Goal: Task Accomplishment & Management: Use online tool/utility

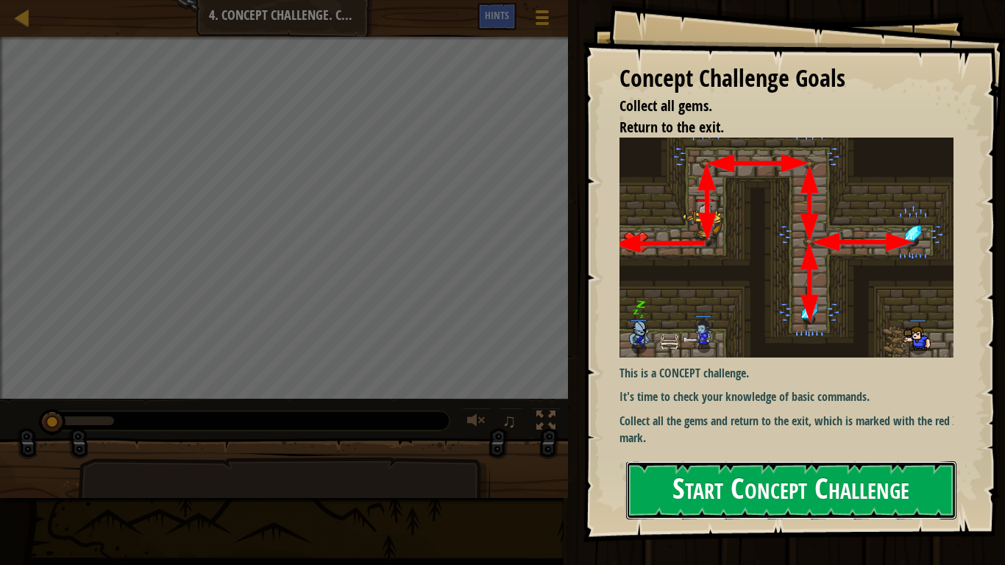
click at [881, 478] on button "Start Concept Challenge" at bounding box center [791, 490] width 330 height 58
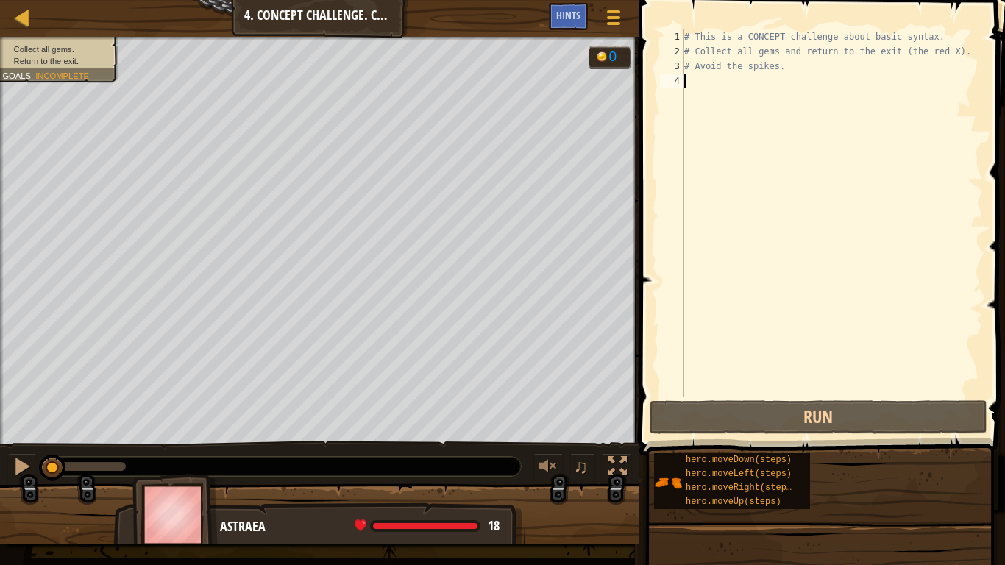
type textarea "m"
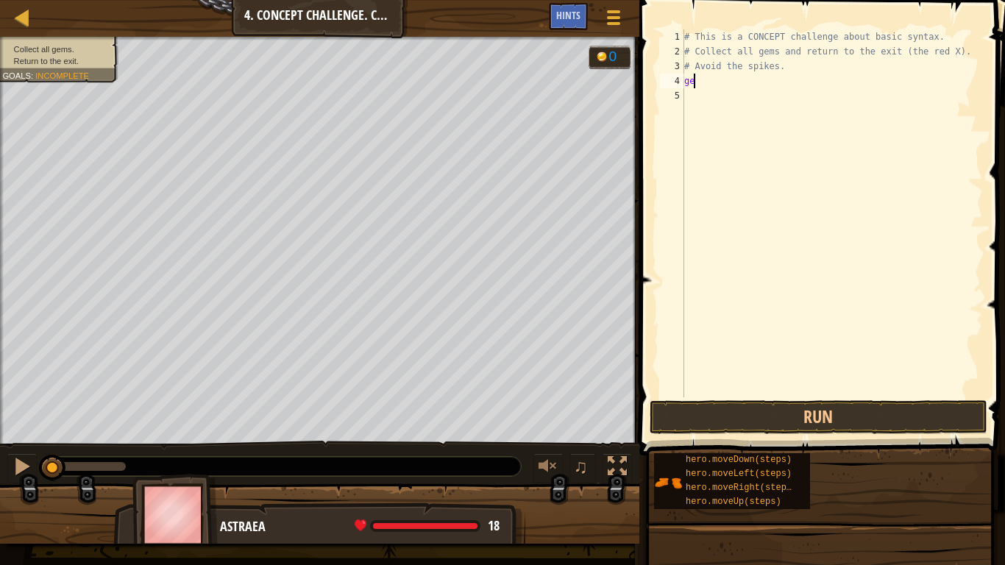
type textarea "g"
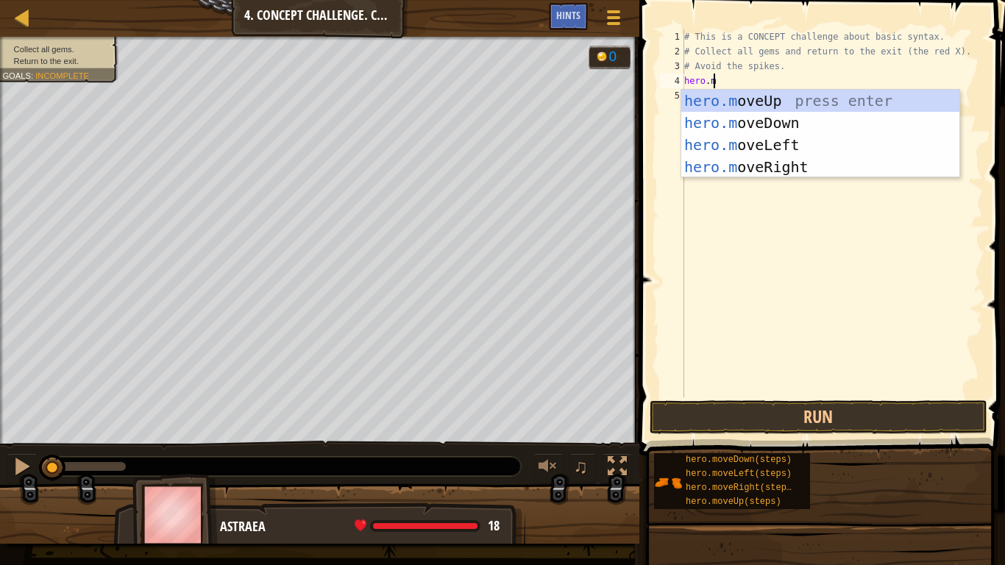
scroll to position [7, 1]
type textarea "[DOMAIN_NAME]"
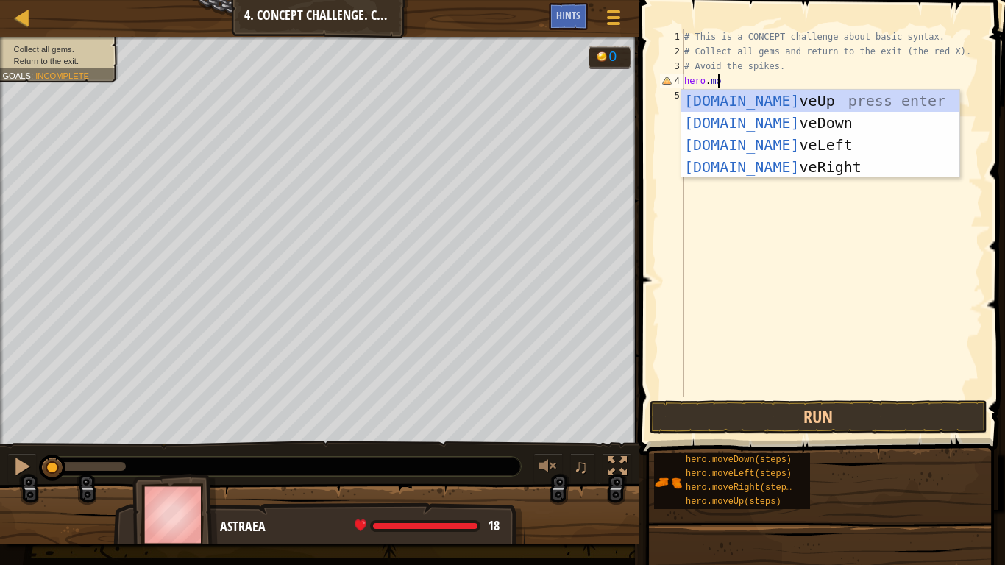
click at [804, 103] on div "[DOMAIN_NAME] veUp press enter [DOMAIN_NAME] veDown press enter [DOMAIN_NAME] v…" at bounding box center [820, 156] width 278 height 132
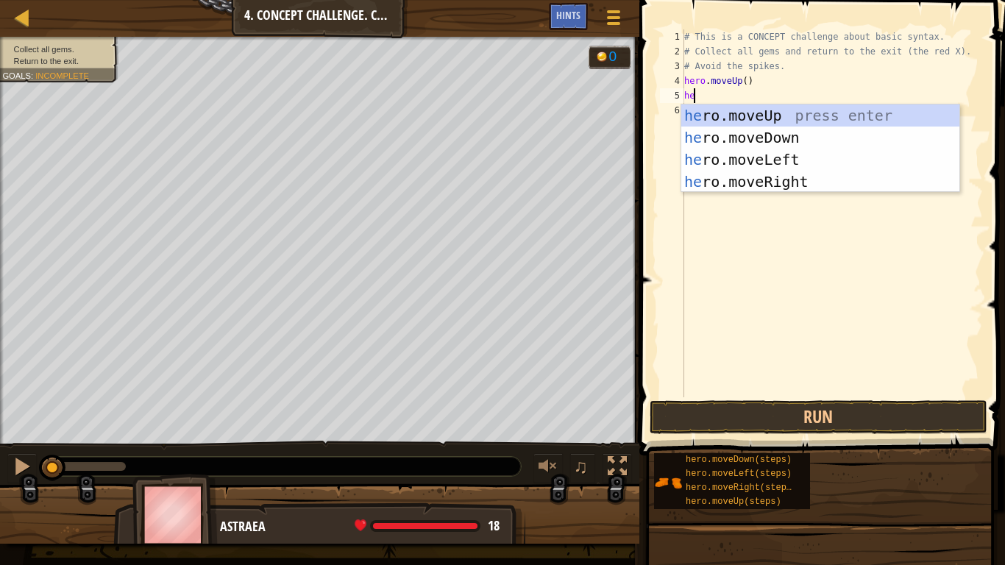
type textarea "hero"
click at [777, 187] on div "hero .moveUp press enter hero .moveDown press enter hero .moveLeft press enter …" at bounding box center [820, 170] width 278 height 132
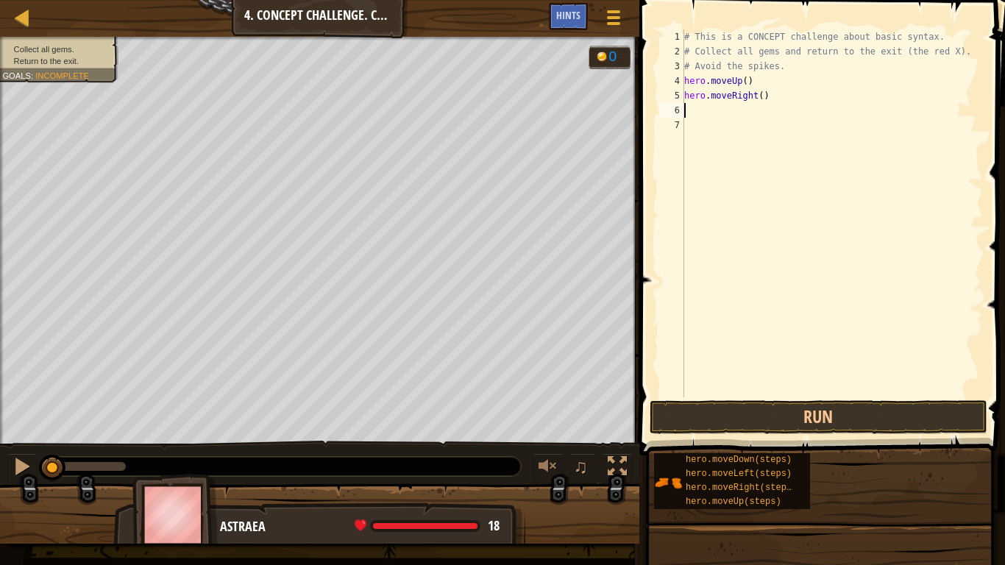
scroll to position [7, 0]
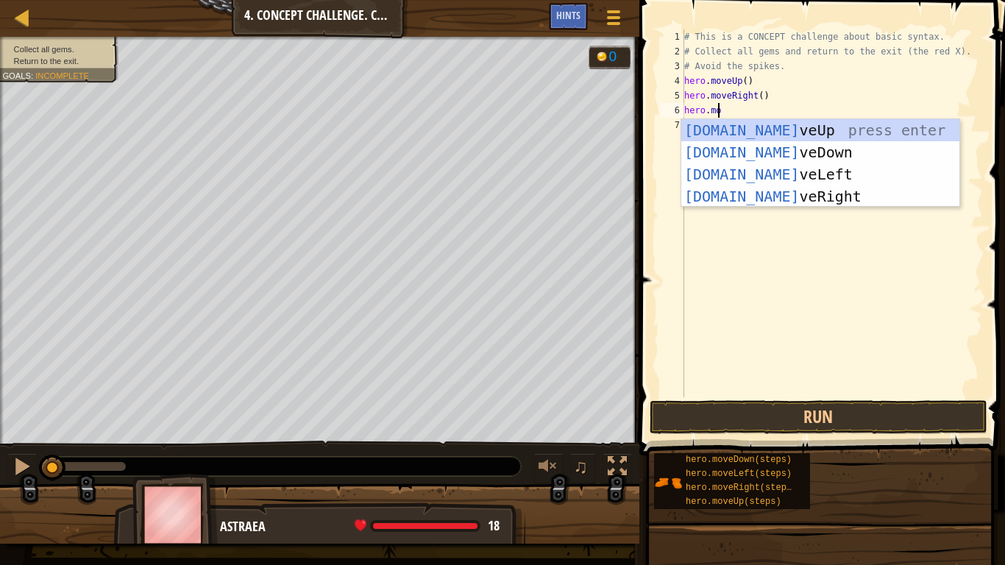
type textarea "hero.move"
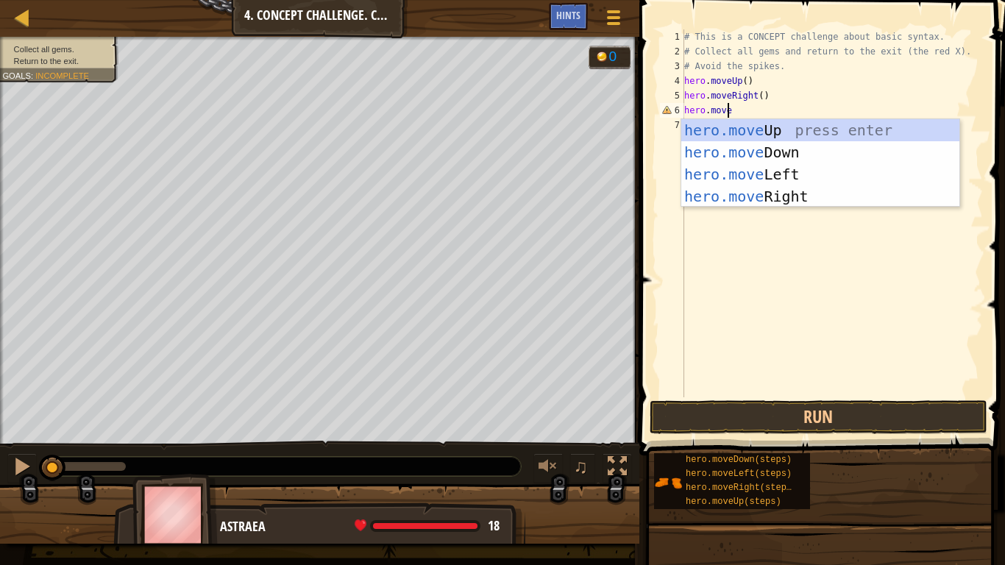
click at [757, 159] on div "hero.move Up press enter hero.move Down press enter hero.move Left press enter …" at bounding box center [820, 185] width 278 height 132
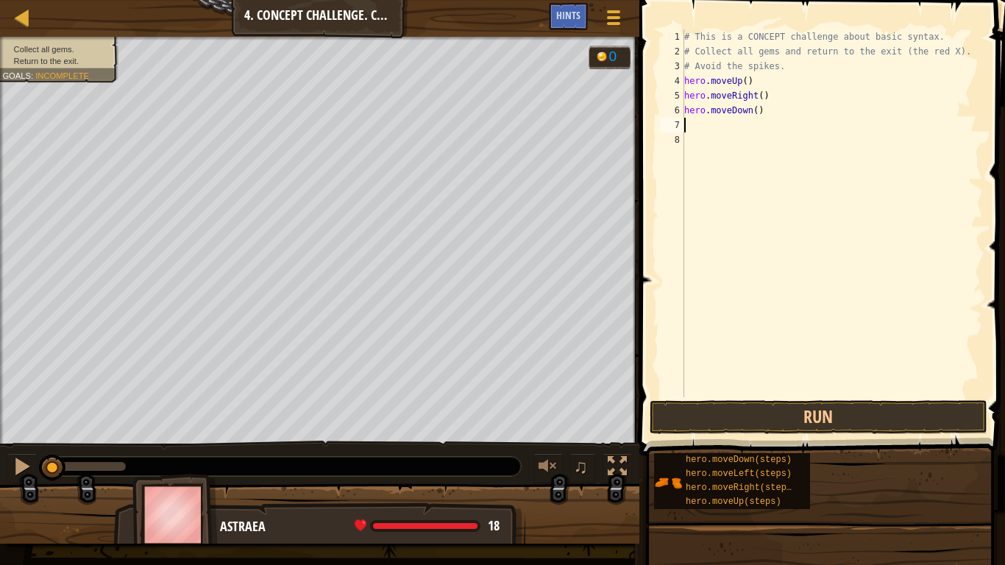
click at [746, 82] on div "# This is a CONCEPT challenge about basic syntax. # Collect all gems and return…" at bounding box center [832, 227] width 302 height 397
click at [763, 90] on div "# This is a CONCEPT challenge about basic syntax. # Collect all gems and return…" at bounding box center [832, 227] width 302 height 397
click at [750, 106] on div "# This is a CONCEPT challenge about basic syntax. # Collect all gems and return…" at bounding box center [832, 227] width 302 height 397
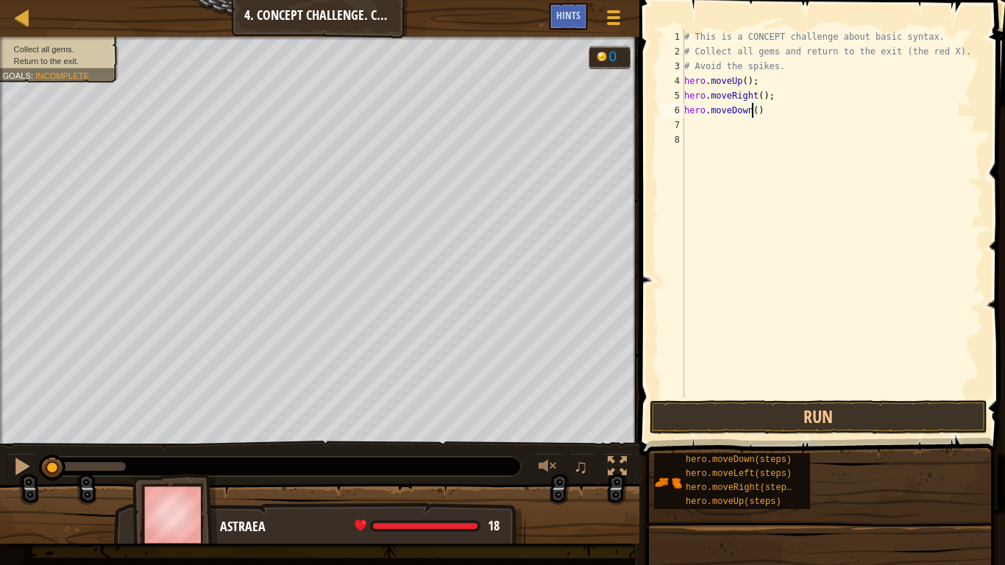
scroll to position [7, 5]
click at [754, 110] on div "# This is a CONCEPT challenge about basic syntax. # Collect all gems and return…" at bounding box center [832, 227] width 302 height 397
click at [772, 108] on div "# This is a CONCEPT challenge about basic syntax. # Collect all gems and return…" at bounding box center [832, 227] width 302 height 397
type textarea "hero.moveDown(2);"
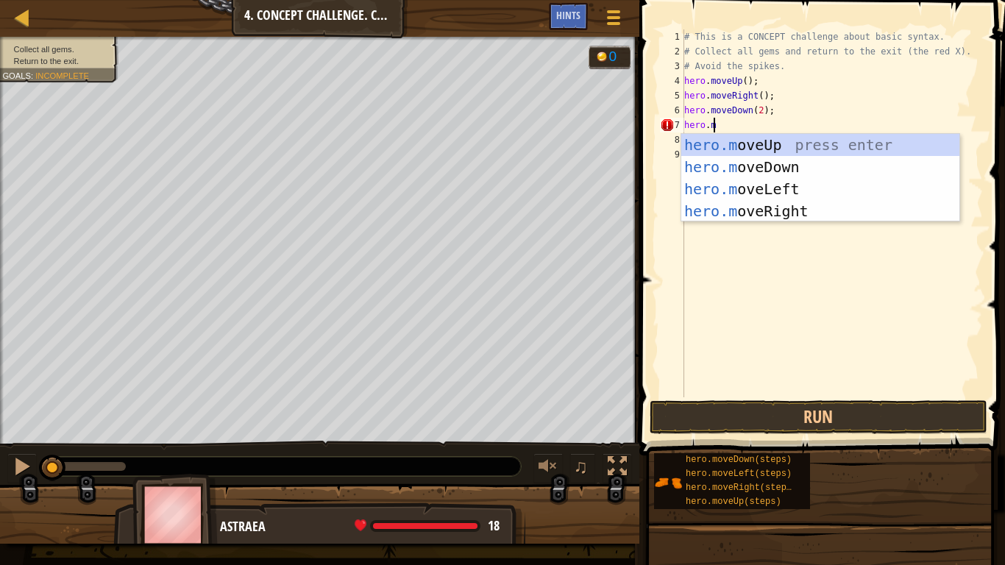
scroll to position [7, 1]
type textarea "[DOMAIN_NAME]"
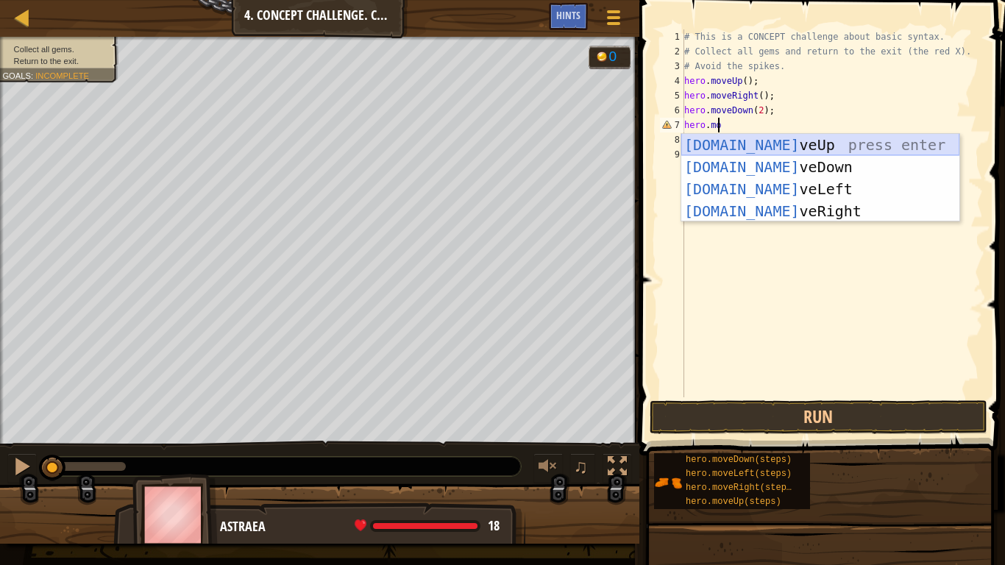
click at [777, 147] on div "[DOMAIN_NAME] veUp press enter [DOMAIN_NAME] veDown press enter [DOMAIN_NAME] v…" at bounding box center [820, 200] width 278 height 132
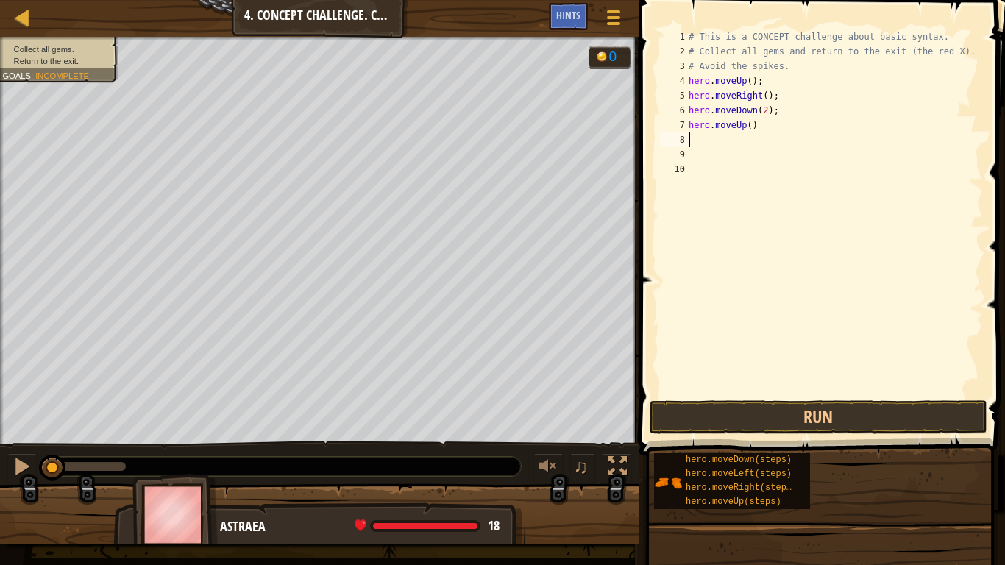
scroll to position [7, 0]
click at [770, 126] on div "# This is a CONCEPT challenge about basic syntax. # Collect all gems and return…" at bounding box center [833, 227] width 297 height 397
type textarea "hero.moveUp();"
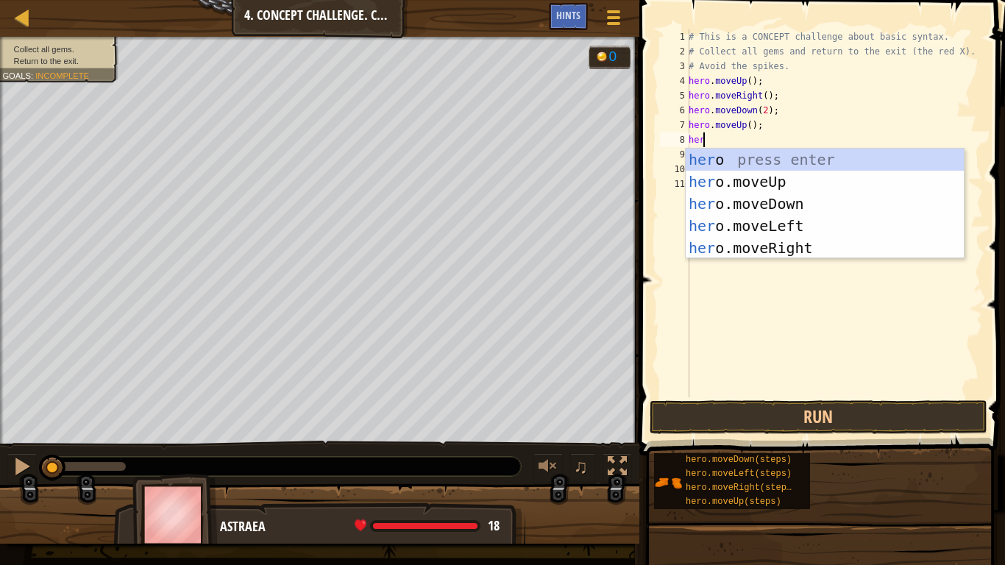
type textarea "hero"
click at [761, 249] on div "hero press enter hero .moveUp press enter hero .moveDown press enter hero .move…" at bounding box center [824, 226] width 278 height 154
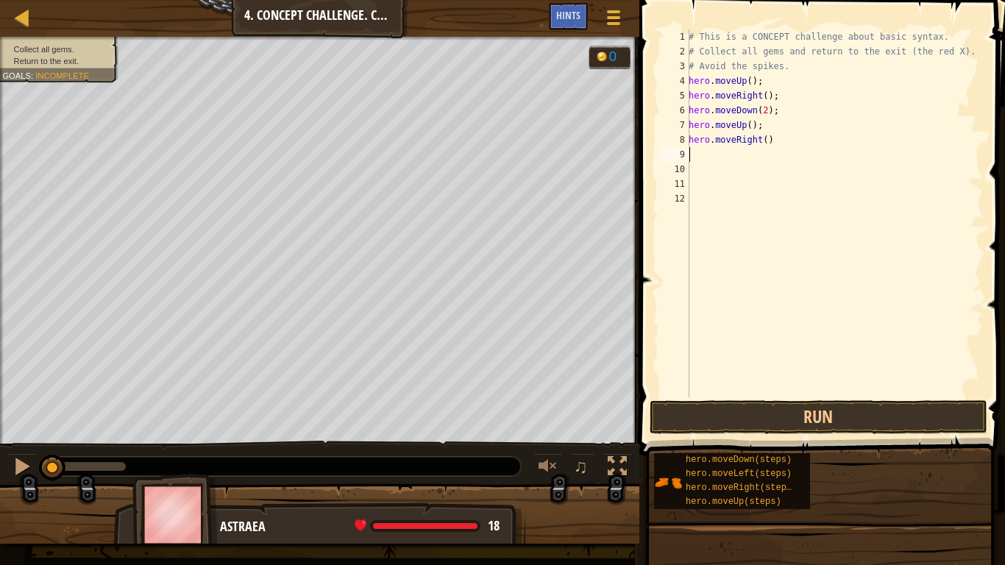
scroll to position [7, 0]
click at [777, 146] on div "# This is a CONCEPT challenge about basic syntax. # Collect all gems and return…" at bounding box center [833, 227] width 297 height 397
type textarea "hero.moveRight();"
click at [780, 418] on button "Run" at bounding box center [818, 417] width 338 height 34
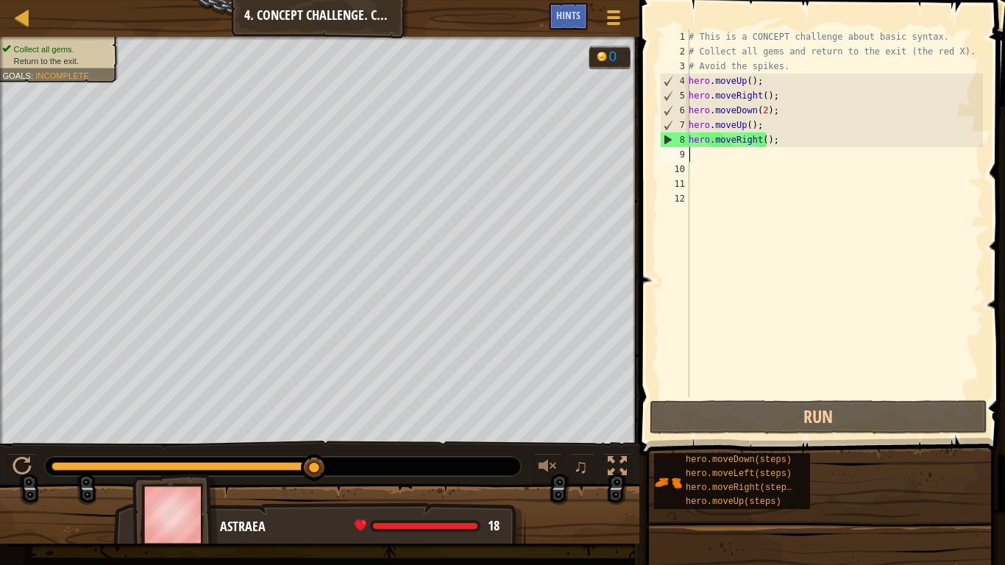
click at [713, 156] on div "# This is a CONCEPT challenge about basic syntax. # Collect all gems and return…" at bounding box center [833, 227] width 297 height 397
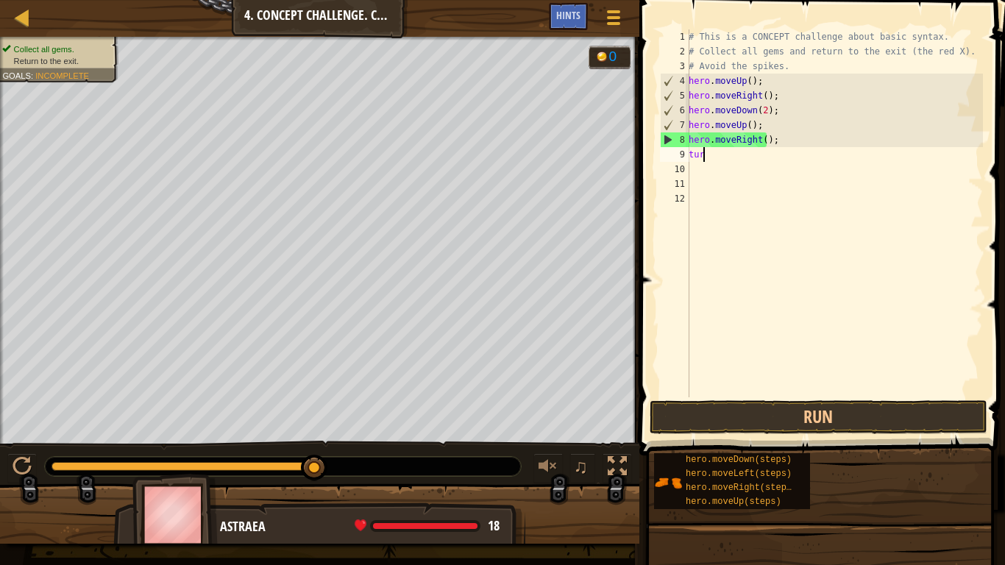
scroll to position [7, 0]
type textarea "t"
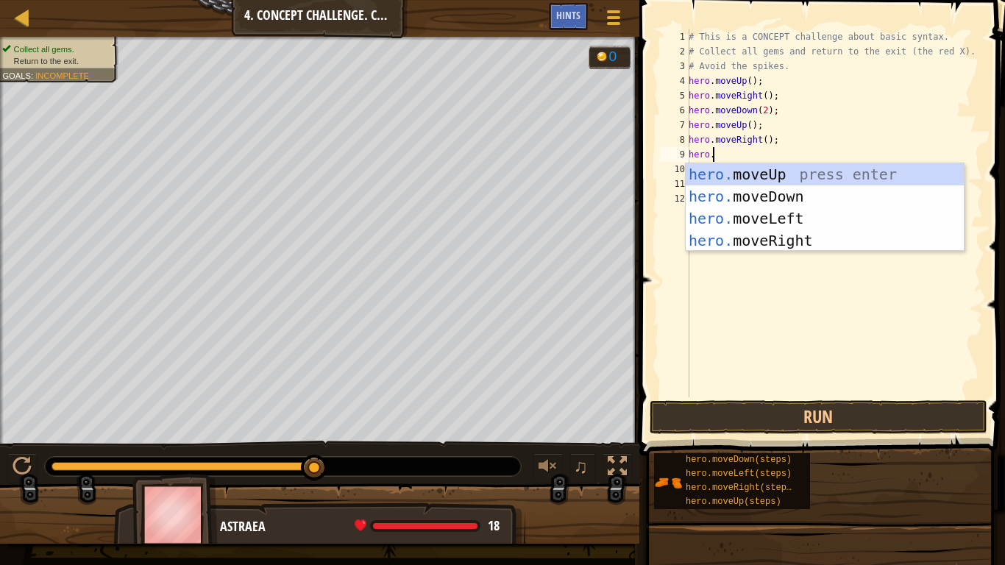
type textarea "hero.m"
click at [771, 220] on div "hero.m oveUp press enter hero.m oveDown press enter hero.m oveLeft press enter …" at bounding box center [824, 229] width 278 height 132
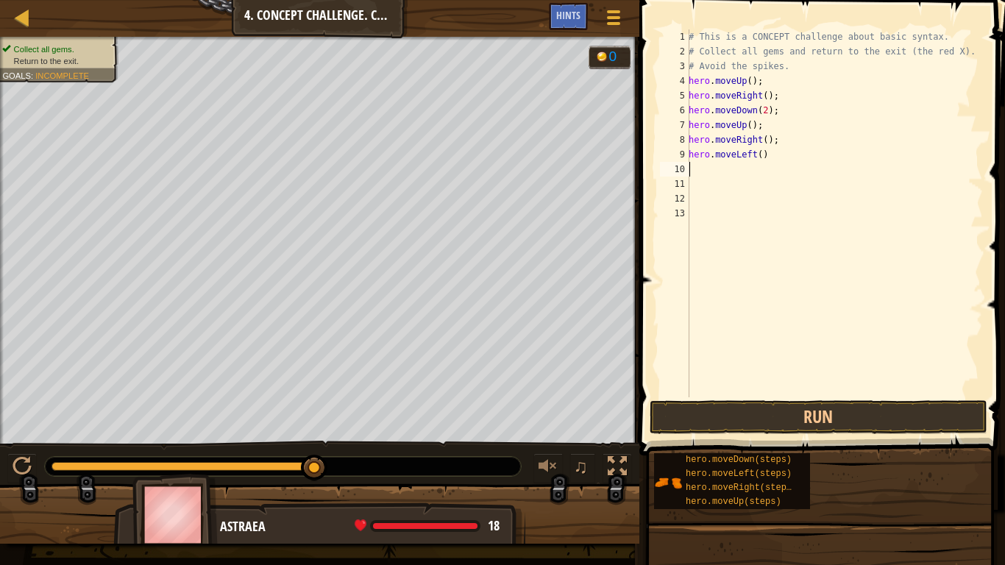
click at [763, 159] on div "# This is a CONCEPT challenge about basic syntax. # Collect all gems and return…" at bounding box center [833, 227] width 297 height 397
type textarea "hero.moveLeft();"
click at [704, 185] on div "# This is a CONCEPT challenge about basic syntax. # Collect all gems and return…" at bounding box center [833, 227] width 297 height 397
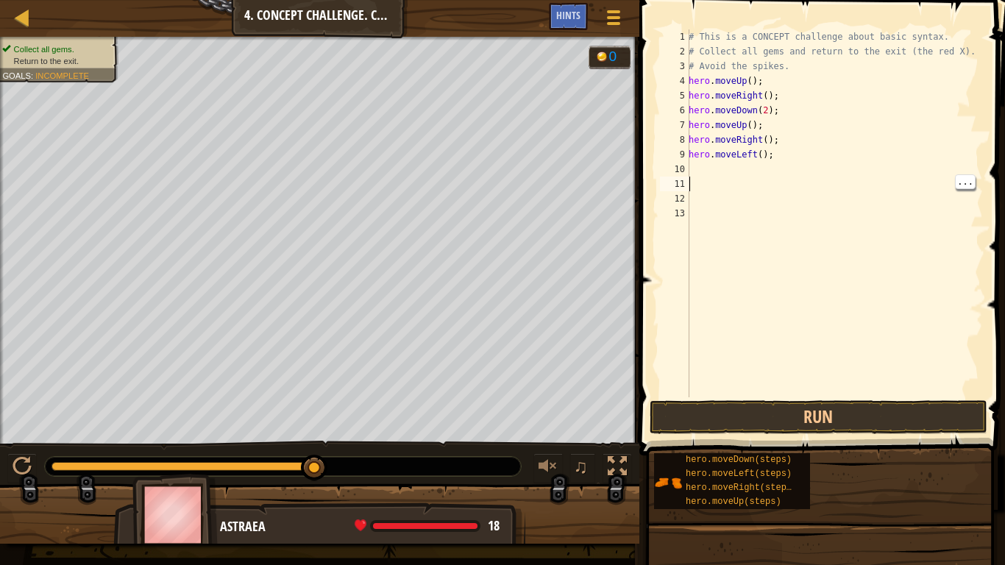
click at [706, 168] on div "# This is a CONCEPT challenge about basic syntax. # Collect all gems and return…" at bounding box center [833, 227] width 297 height 397
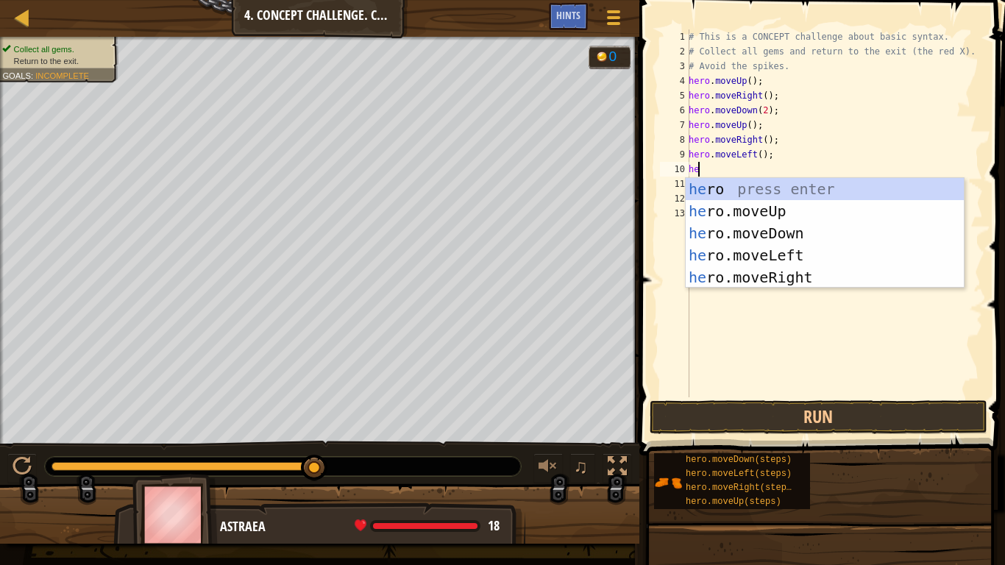
type textarea "hero"
click at [777, 211] on div "hero press enter hero .moveUp press enter hero .moveDown press enter hero .move…" at bounding box center [824, 255] width 278 height 154
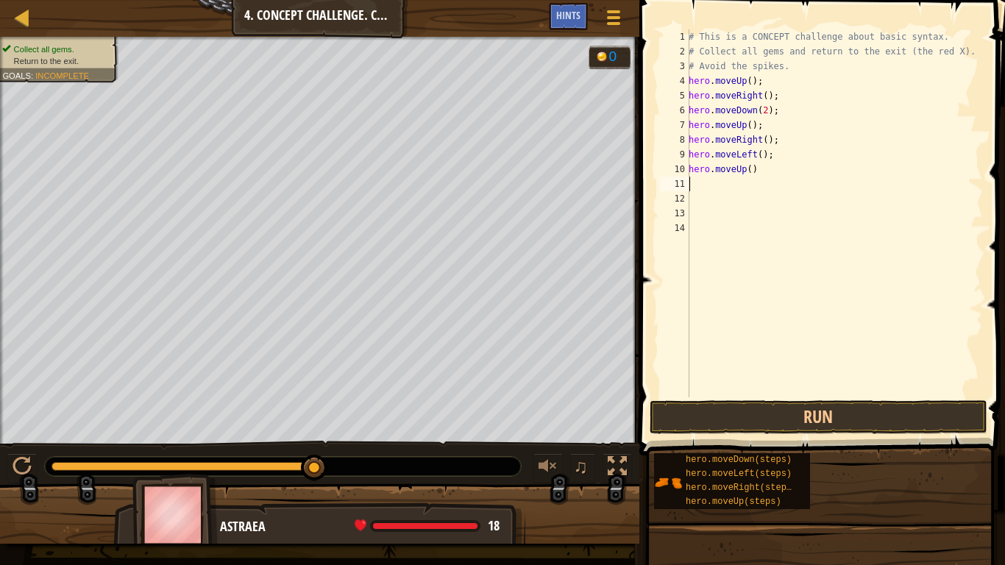
click at [771, 163] on div "# This is a CONCEPT challenge about basic syntax. # Collect all gems and return…" at bounding box center [833, 227] width 297 height 397
type textarea "hero.moveUp();"
click at [701, 220] on div "# This is a CONCEPT challenge about basic syntax. # Collect all gems and return…" at bounding box center [833, 227] width 297 height 397
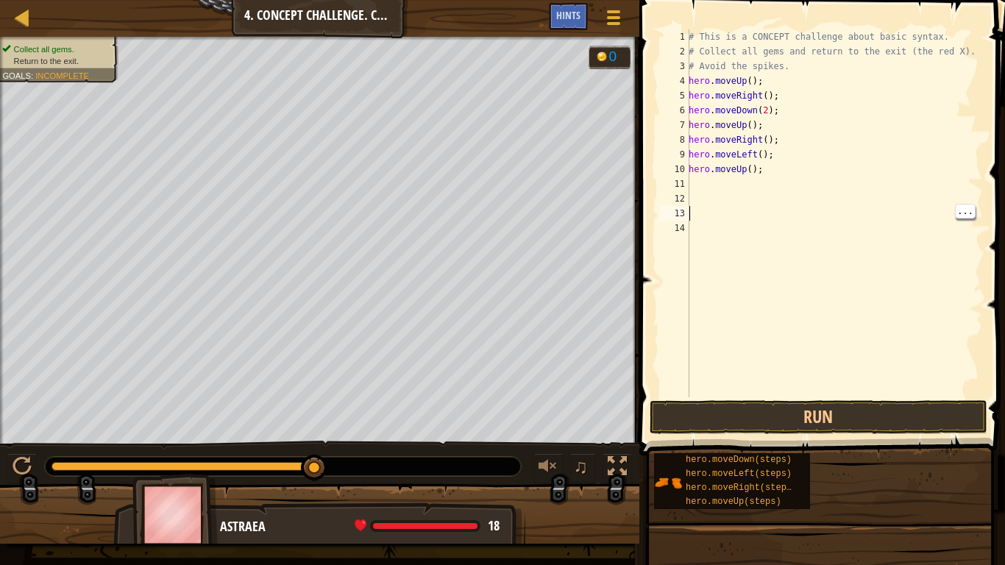
click at [720, 213] on div "# This is a CONCEPT challenge about basic syntax. # Collect all gems and return…" at bounding box center [833, 227] width 297 height 397
click at [704, 231] on div "# This is a CONCEPT challenge about basic syntax. # Collect all gems and return…" at bounding box center [833, 227] width 297 height 397
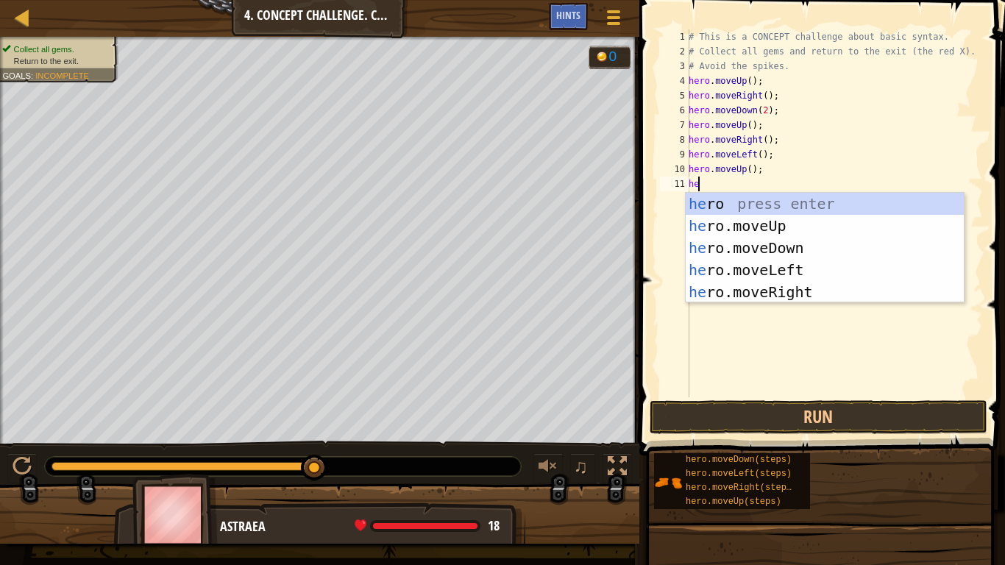
type textarea "hero"
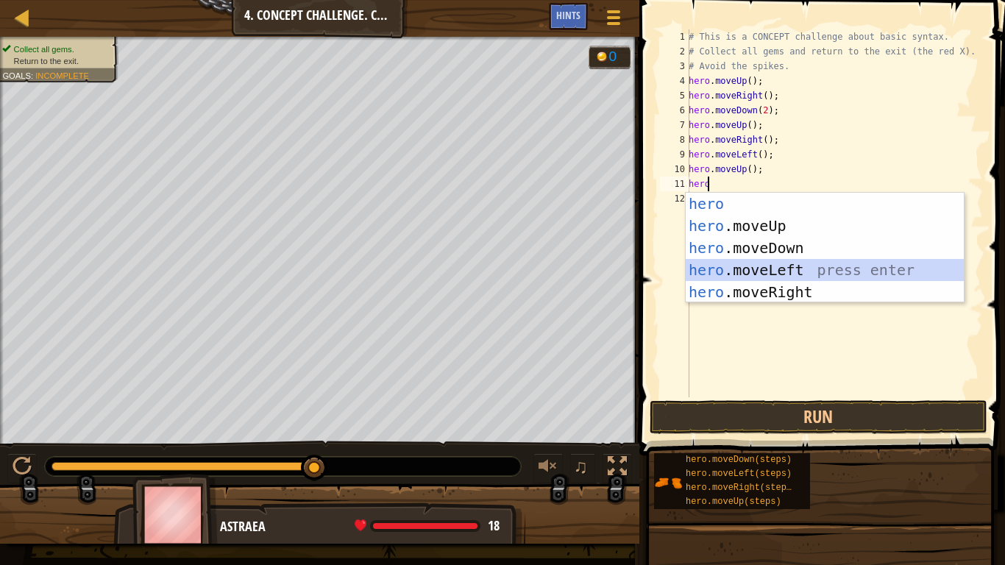
click at [785, 268] on div "hero press enter hero .moveUp press enter hero .moveDown press enter hero .move…" at bounding box center [824, 270] width 278 height 154
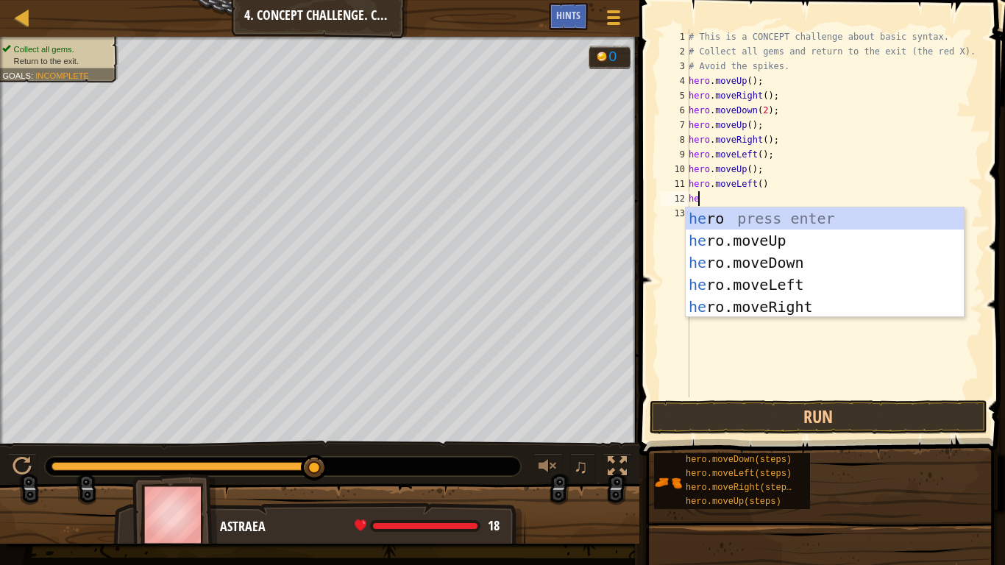
type textarea "hero"
click at [731, 261] on div "hero press enter hero .moveUp press enter hero .moveDown press enter hero .move…" at bounding box center [824, 284] width 278 height 154
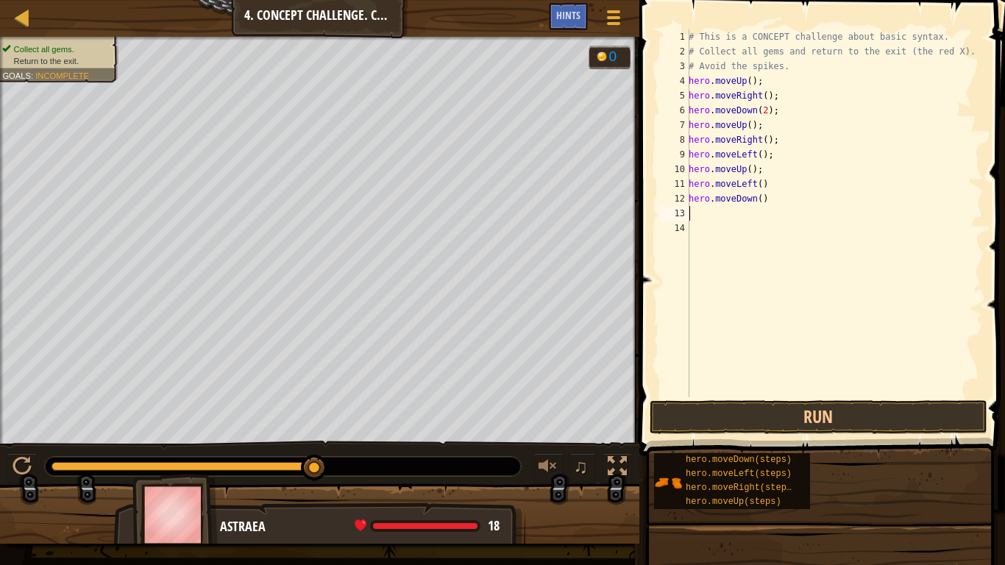
scroll to position [7, 0]
click at [701, 229] on div "# This is a CONCEPT challenge about basic syntax. # Collect all gems and return…" at bounding box center [833, 227] width 297 height 397
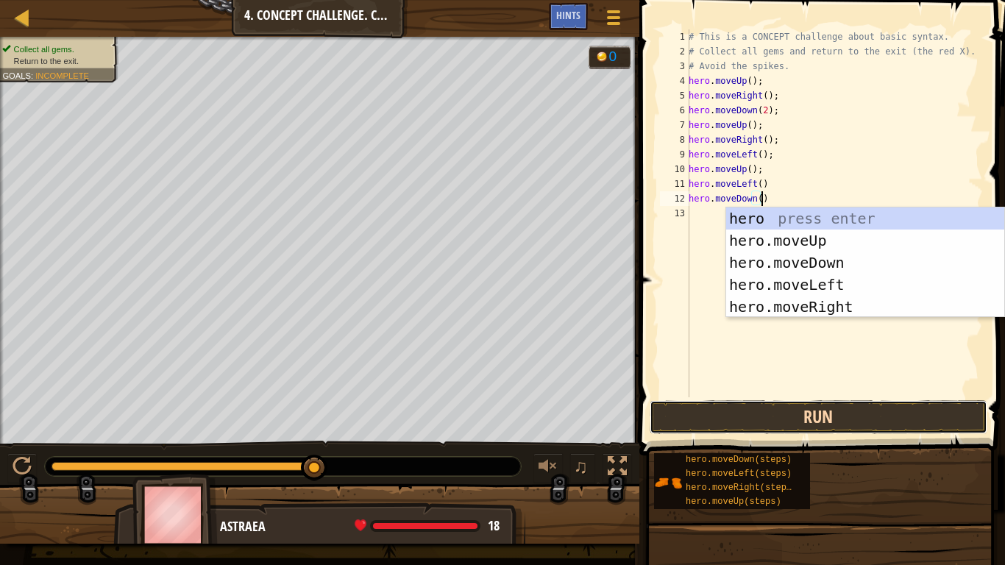
click at [718, 424] on button "Run" at bounding box center [818, 417] width 338 height 34
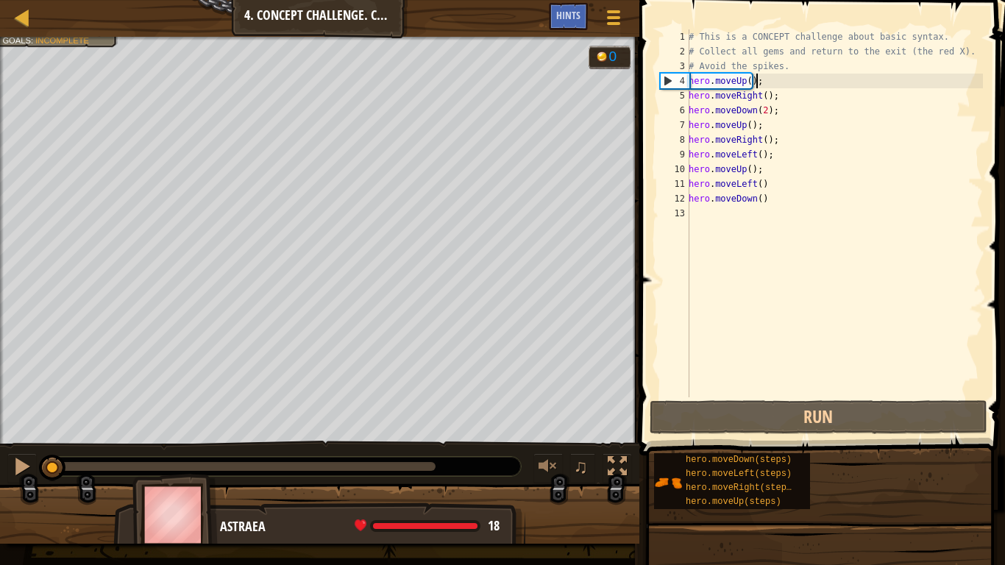
click at [776, 75] on div "# This is a CONCEPT challenge about basic syntax. # Collect all gems and return…" at bounding box center [833, 227] width 297 height 397
type textarea "hero.moveUp();"
click at [24, 472] on div at bounding box center [22, 466] width 19 height 19
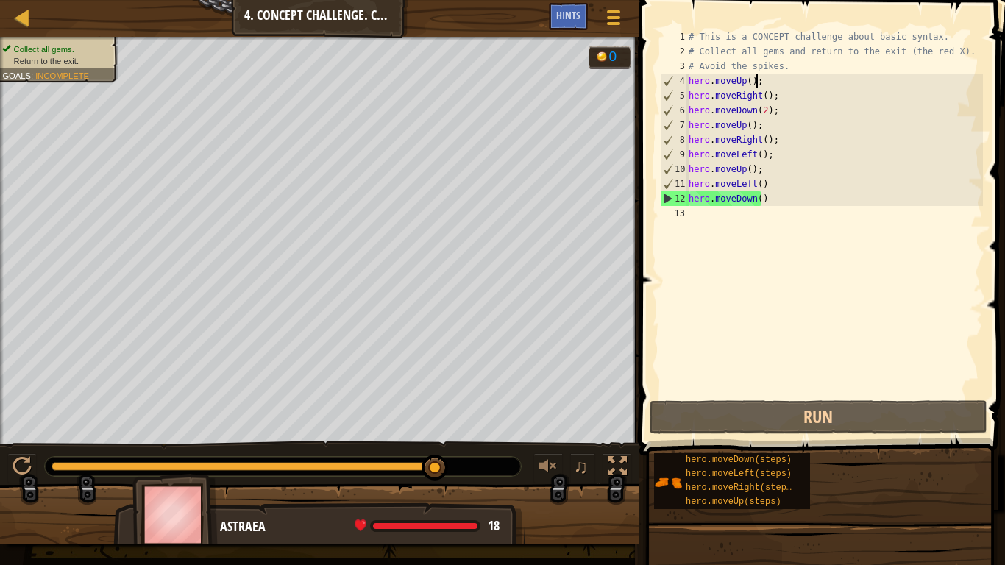
drag, startPoint x: 74, startPoint y: 463, endPoint x: 479, endPoint y: 447, distance: 405.5
click at [479, 447] on div "♫" at bounding box center [319, 463] width 639 height 44
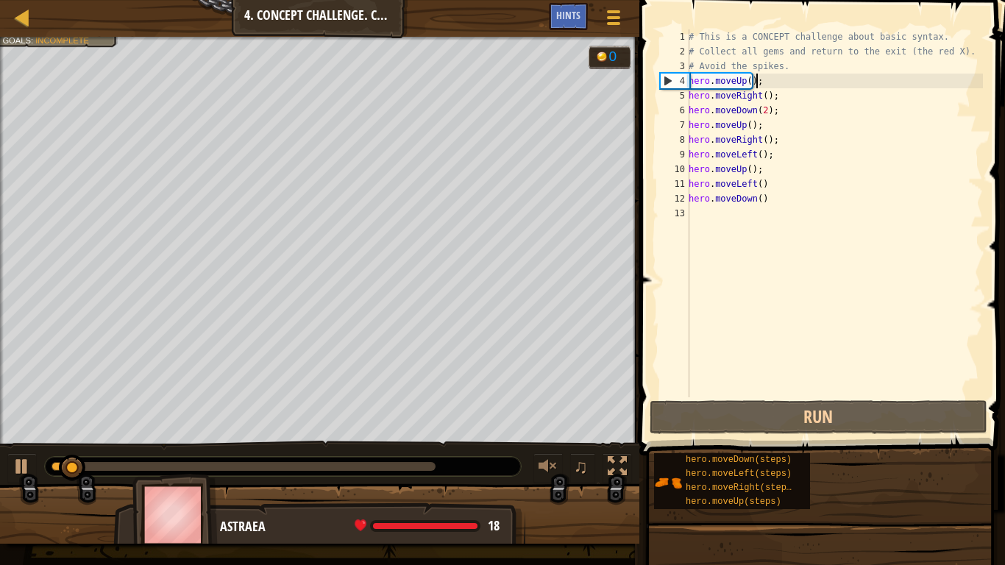
click at [702, 209] on div "# This is a CONCEPT challenge about basic syntax. # Collect all gems and return…" at bounding box center [833, 227] width 297 height 397
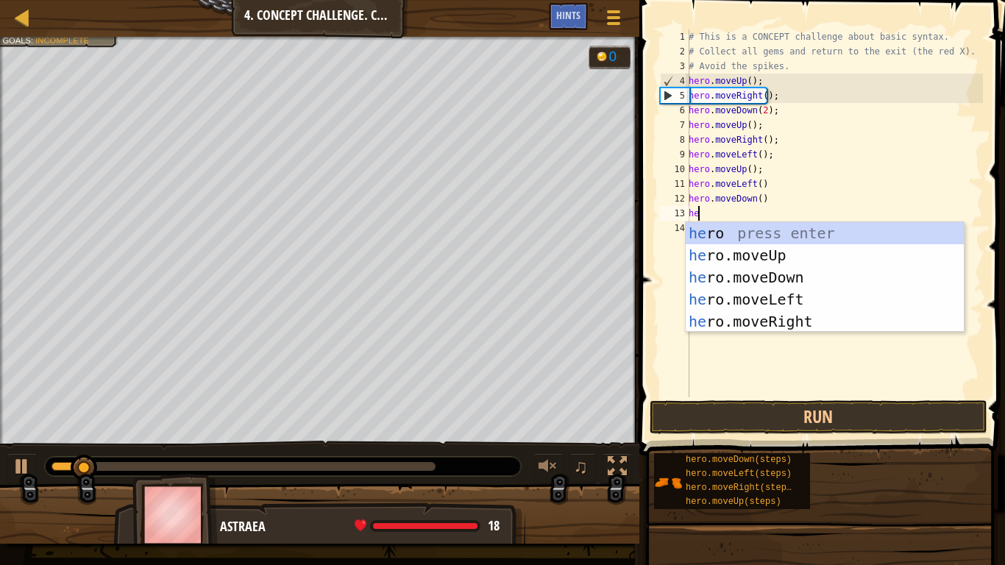
type textarea "hero"
click at [754, 308] on div "hero press enter hero .moveUp press enter hero .moveDown press enter hero .move…" at bounding box center [824, 299] width 278 height 154
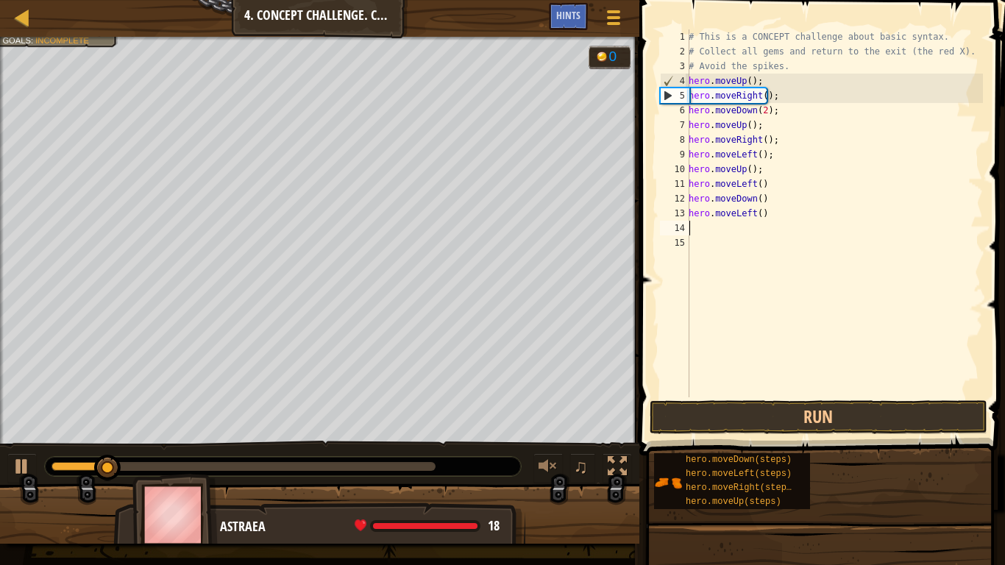
scroll to position [7, 0]
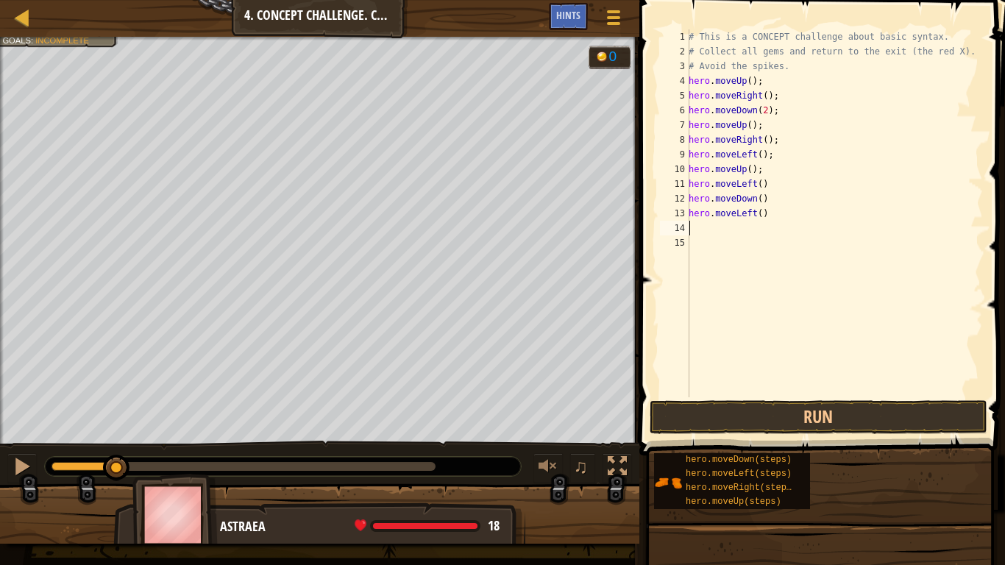
click at [773, 212] on div "# This is a CONCEPT challenge about basic syntax. # Collect all gems and return…" at bounding box center [833, 227] width 297 height 397
click at [756, 172] on div "# This is a CONCEPT challenge about basic syntax. # Collect all gems and return…" at bounding box center [833, 227] width 297 height 397
click at [763, 184] on div "# This is a CONCEPT challenge about basic syntax. # Collect all gems and return…" at bounding box center [833, 227] width 297 height 397
click at [766, 170] on div "# This is a CONCEPT challenge about basic syntax. # Collect all gems and return…" at bounding box center [833, 227] width 297 height 397
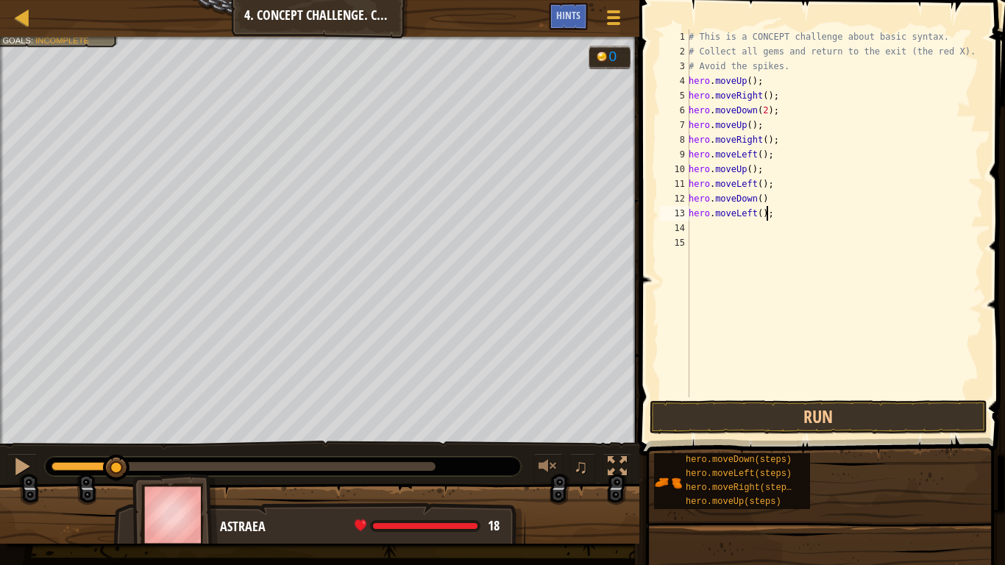
click at [764, 207] on div "# This is a CONCEPT challenge about basic syntax. # Collect all gems and return…" at bounding box center [833, 227] width 297 height 397
click at [764, 201] on div "# This is a CONCEPT challenge about basic syntax. # Collect all gems and return…" at bounding box center [833, 227] width 297 height 397
type textarea "hero.moveDown();"
click at [794, 416] on button "Run" at bounding box center [818, 417] width 338 height 34
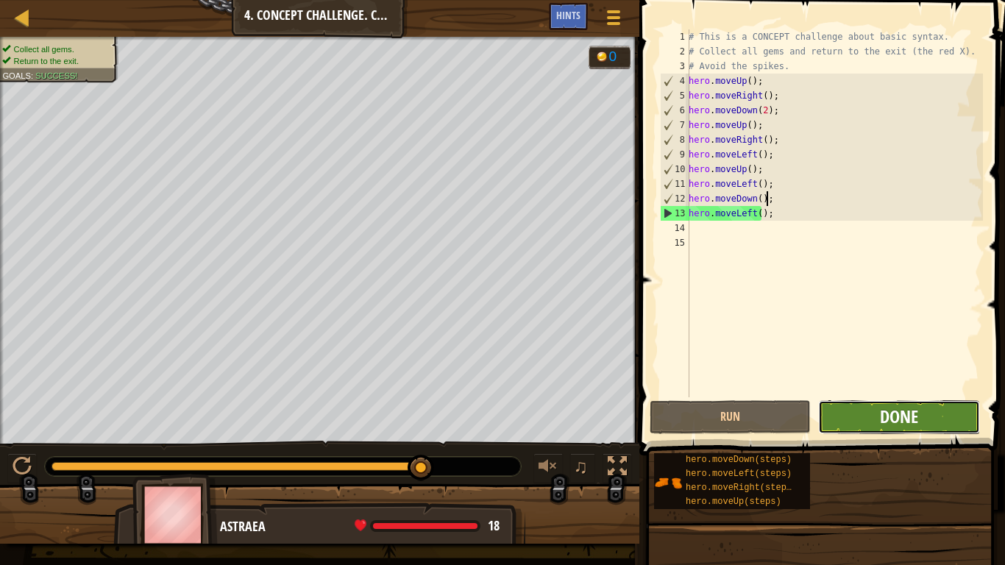
click at [893, 410] on span "Done" at bounding box center [899, 416] width 38 height 24
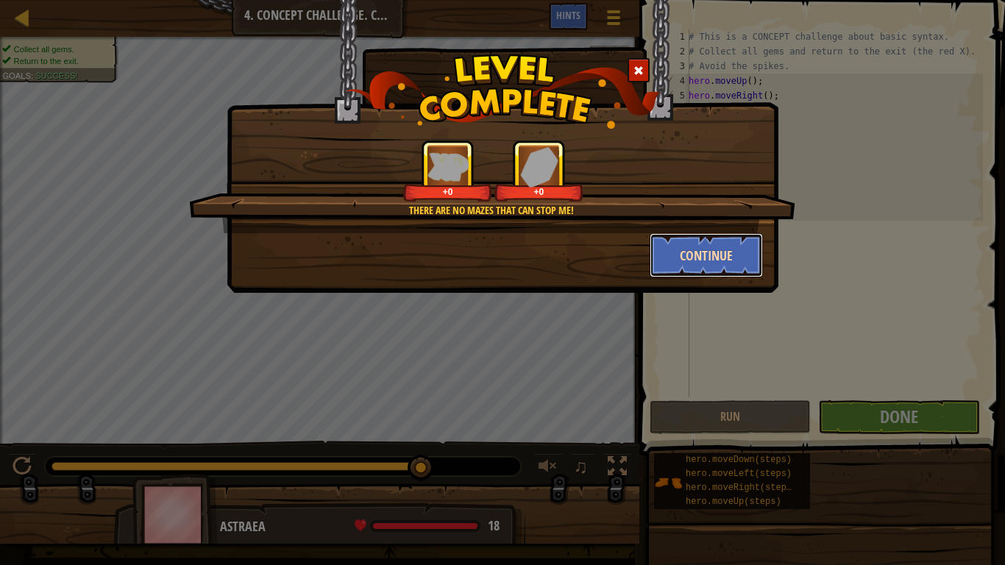
click at [717, 263] on button "Continue" at bounding box center [706, 255] width 114 height 44
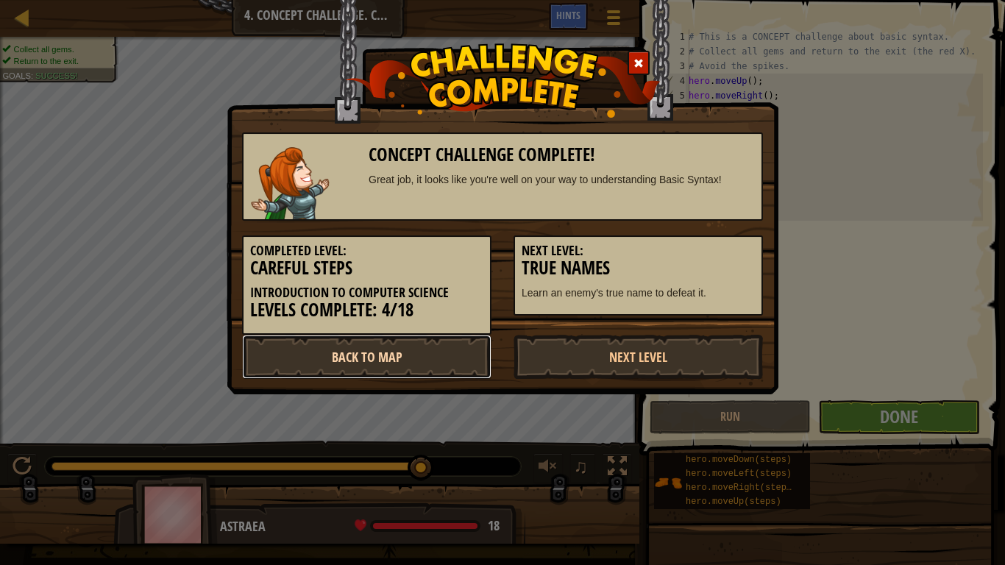
click at [397, 354] on link "Back to Map" at bounding box center [366, 357] width 249 height 44
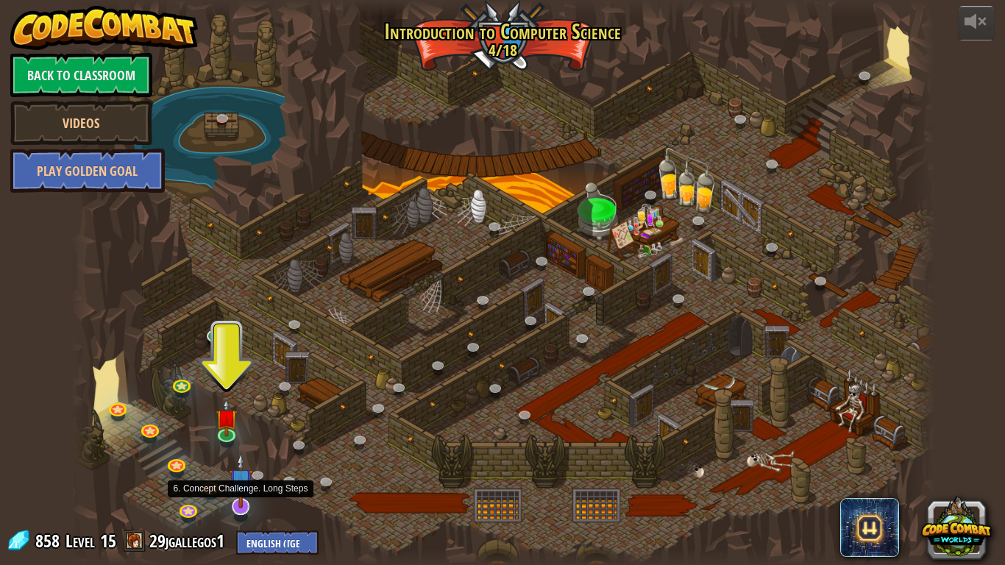
click at [246, 499] on img at bounding box center [241, 480] width 24 height 56
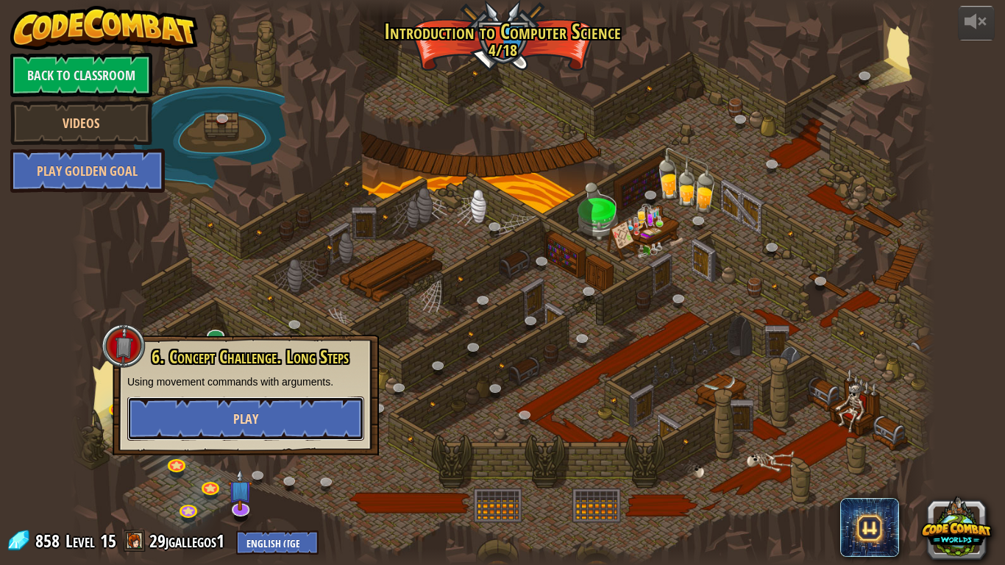
click at [266, 425] on button "Play" at bounding box center [245, 418] width 237 height 44
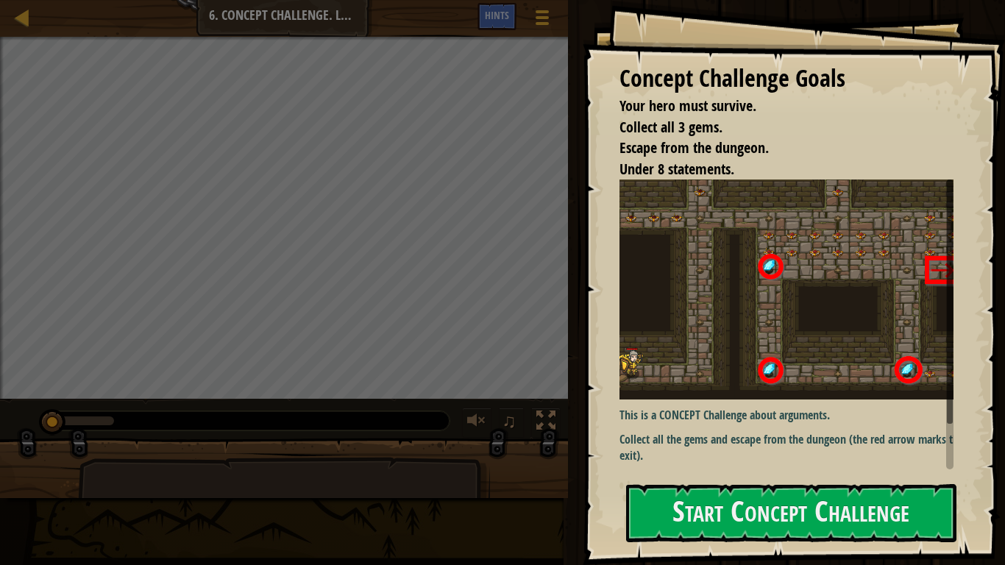
click at [778, 324] on img at bounding box center [791, 288] width 345 height 219
click at [813, 290] on img at bounding box center [791, 288] width 345 height 219
click at [787, 518] on button "Start Concept Challenge" at bounding box center [791, 513] width 330 height 58
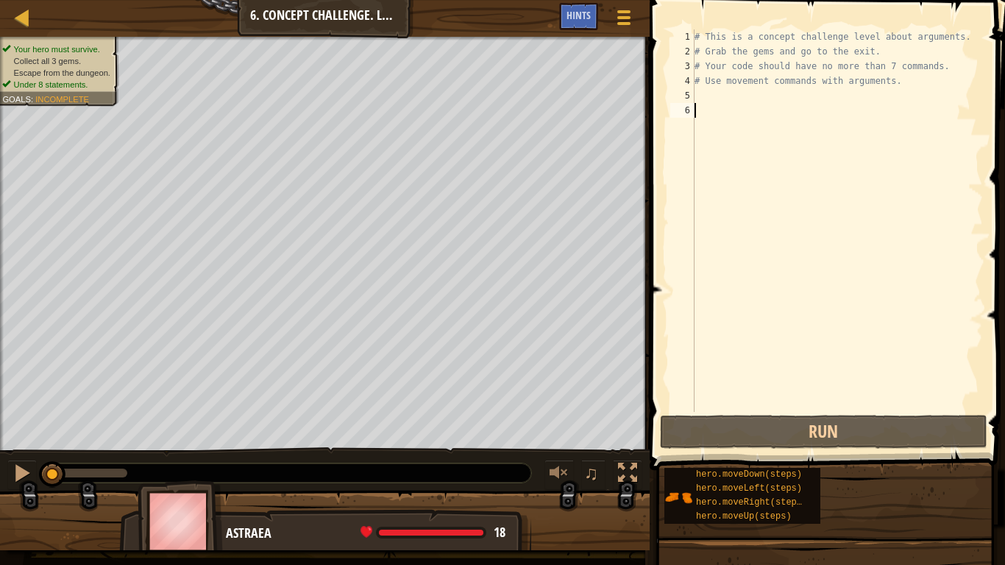
click at [700, 94] on div "# This is a concept challenge level about arguments. # Grab the gems and go to …" at bounding box center [836, 235] width 291 height 412
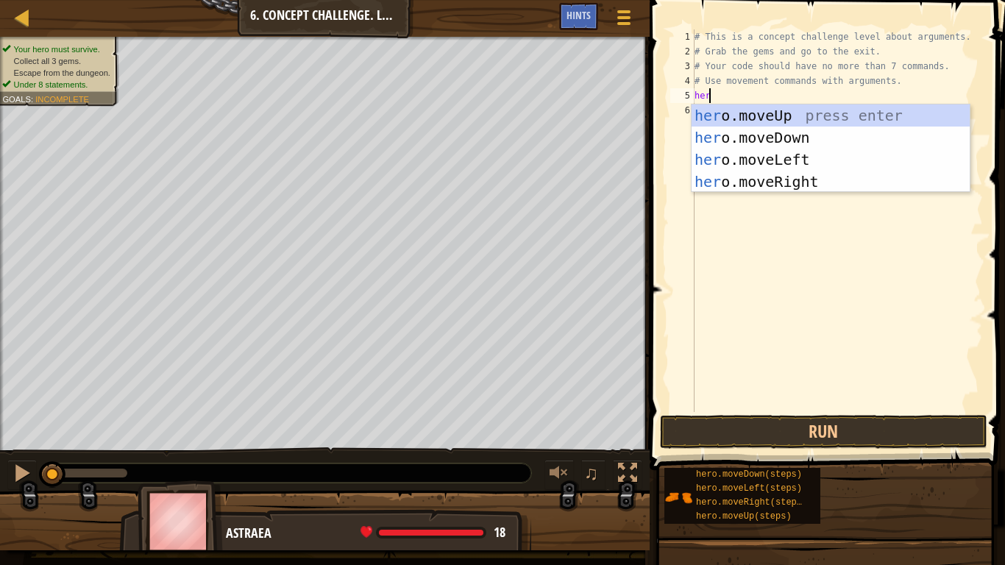
scroll to position [7, 1]
type textarea "hero"
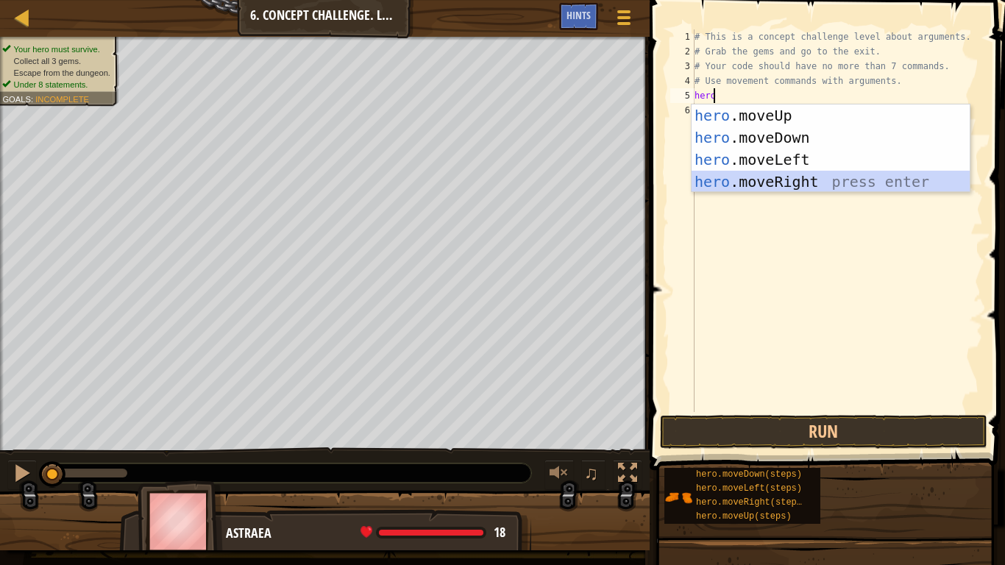
click at [786, 171] on div "hero .moveUp press enter hero .moveDown press enter hero .moveLeft press enter …" at bounding box center [830, 170] width 278 height 132
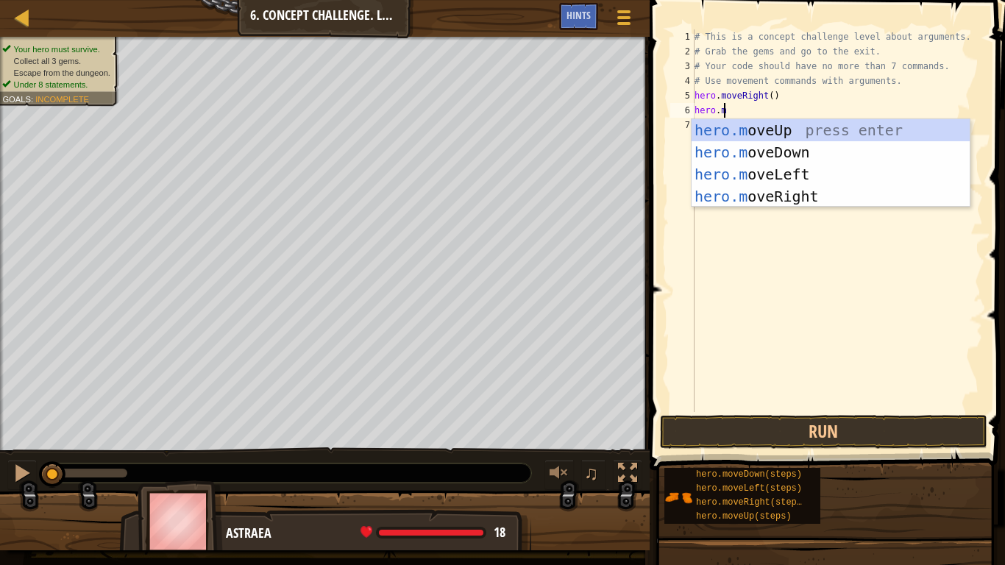
scroll to position [7, 2]
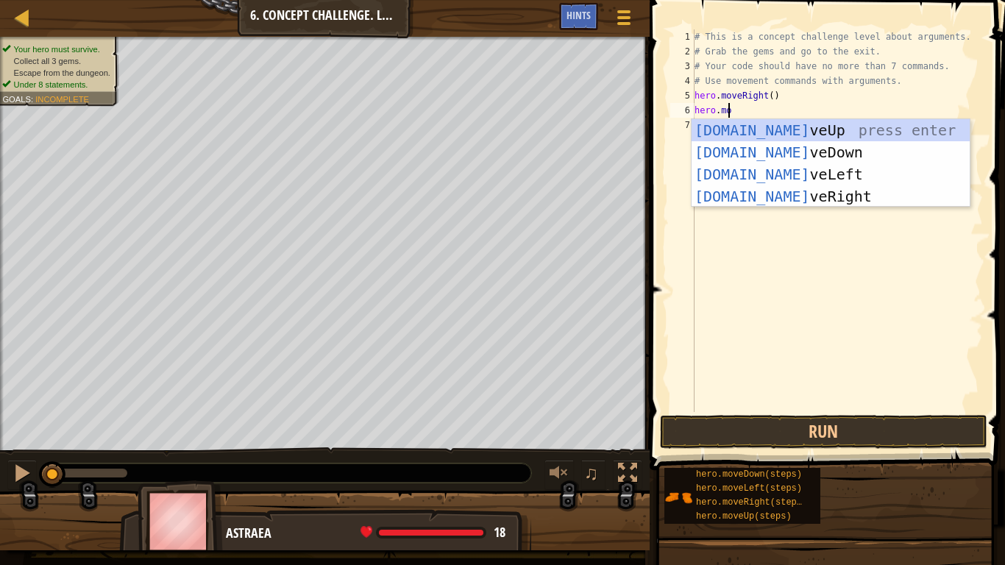
type textarea "hero.mov"
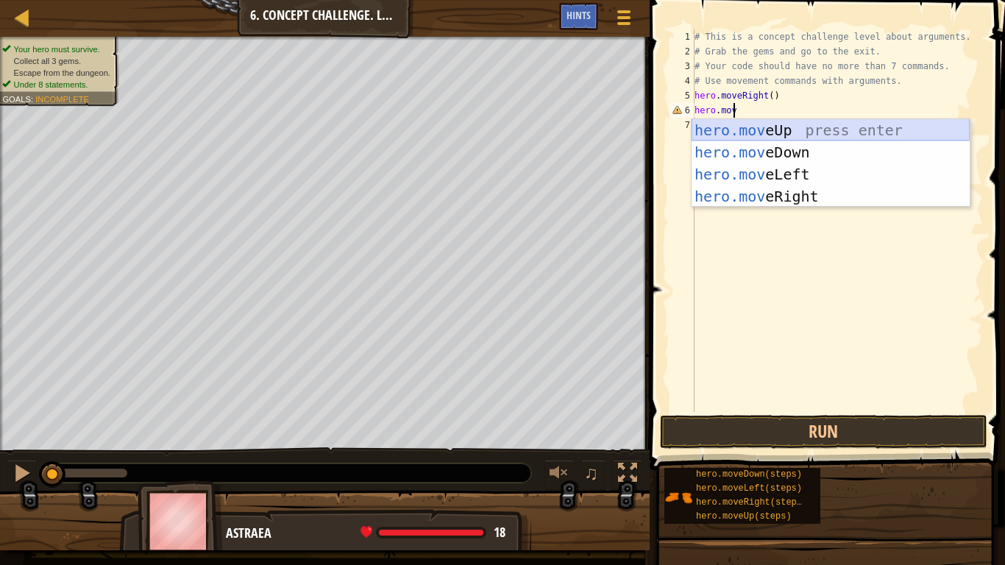
click at [780, 123] on div "hero.mov eUp press enter hero.mov eDown press enter hero.mov eLeft press enter …" at bounding box center [830, 185] width 278 height 132
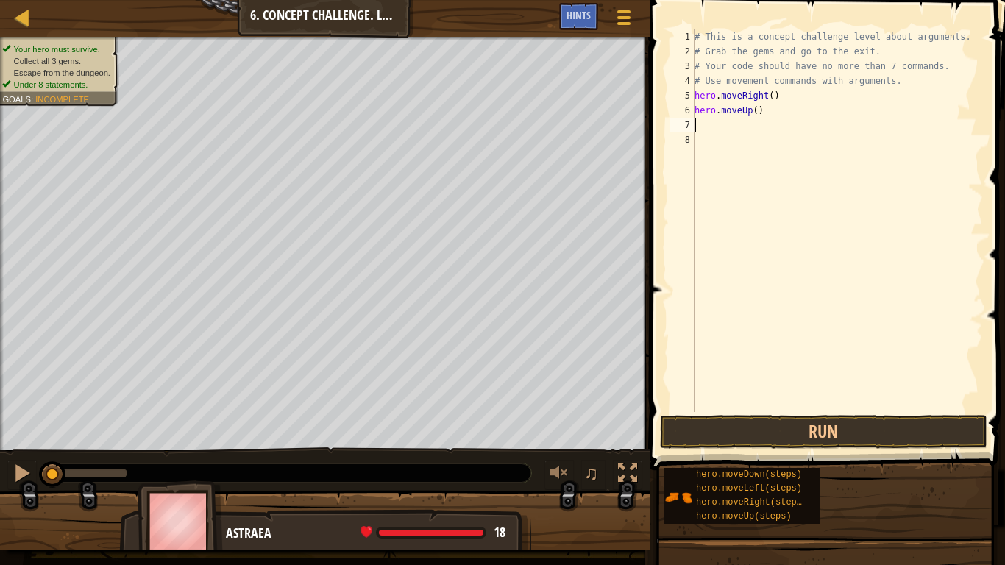
scroll to position [7, 0]
click at [752, 109] on div "# This is a concept challenge level about arguments. # Grab the gems and go to …" at bounding box center [836, 235] width 291 height 412
type textarea "hero.moveUp(3)"
click at [706, 130] on div "# This is a concept challenge level about arguments. # Grab the gems and go to …" at bounding box center [836, 235] width 291 height 412
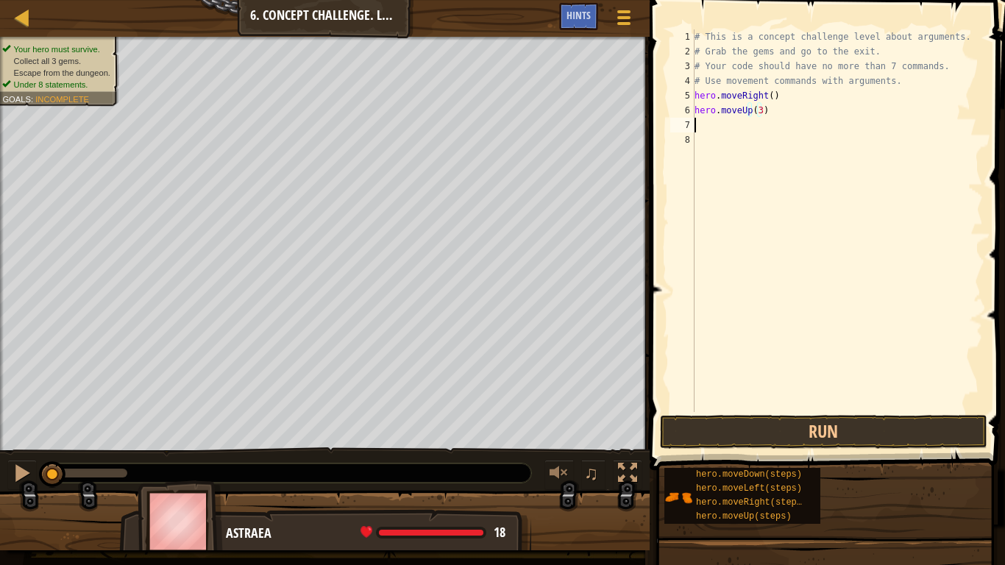
scroll to position [7, 0]
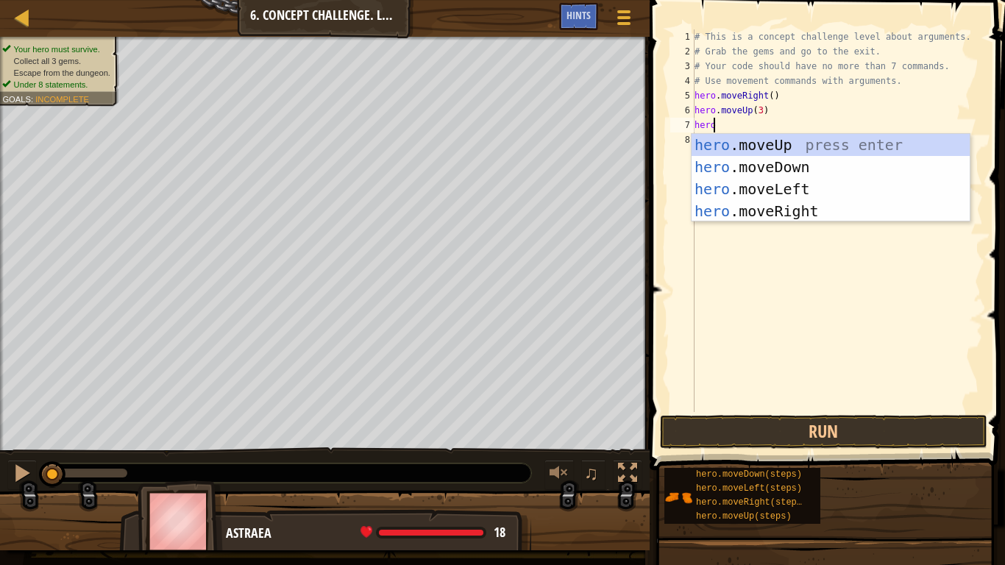
type textarea "hero."
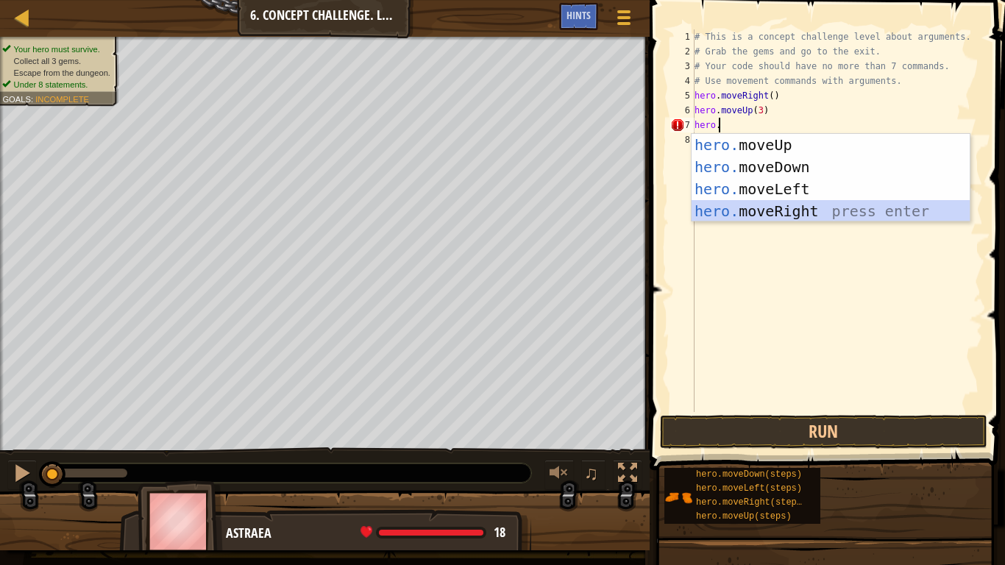
click at [736, 210] on div "hero. moveUp press enter hero. moveDown press enter hero. moveLeft press enter …" at bounding box center [830, 200] width 278 height 132
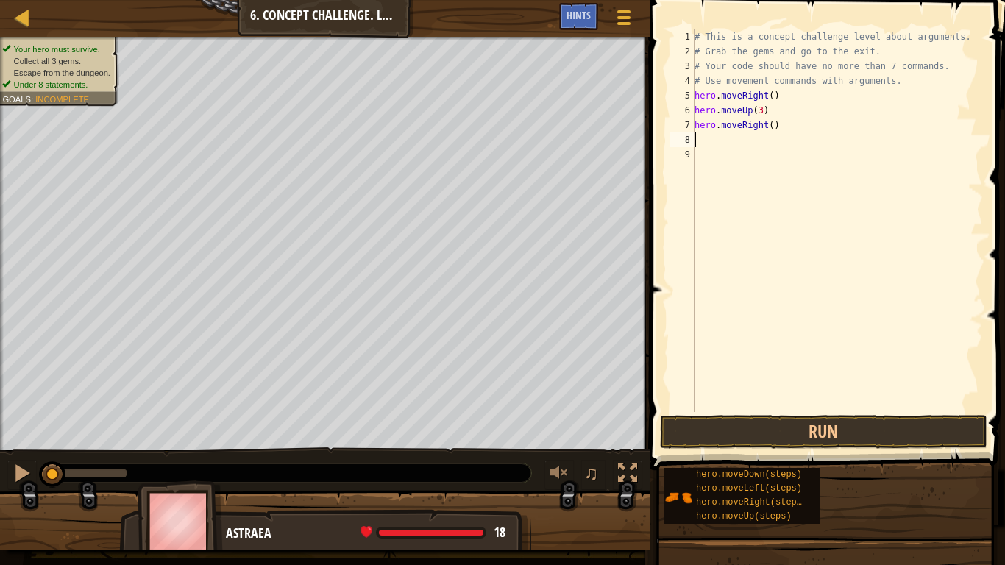
click at [769, 128] on div "# This is a concept challenge level about arguments. # Grab the gems and go to …" at bounding box center [836, 235] width 291 height 412
type textarea "hero.moveRight(2)"
click at [701, 146] on div "# This is a concept challenge level about arguments. # Grab the gems and go to …" at bounding box center [836, 235] width 291 height 412
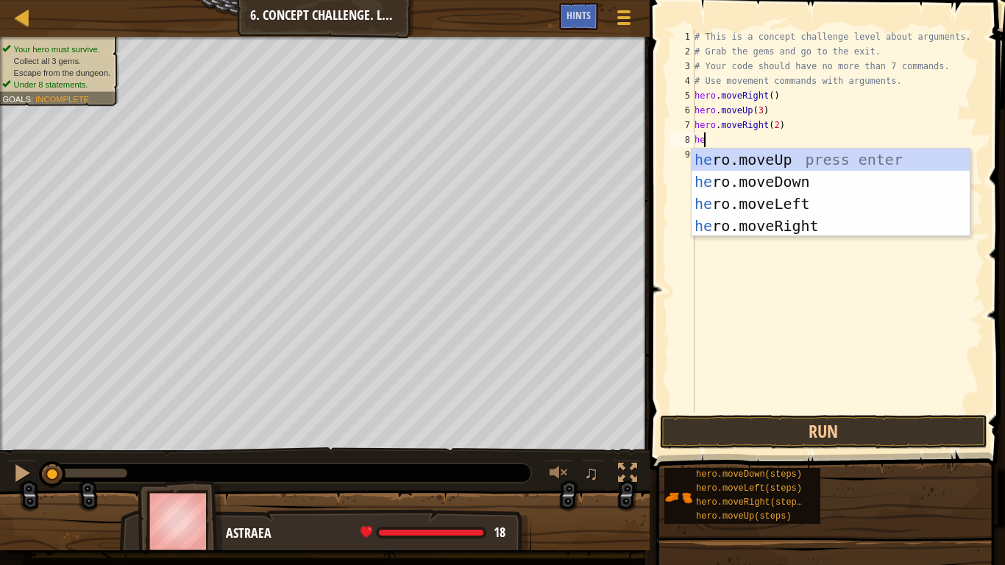
type textarea "her"
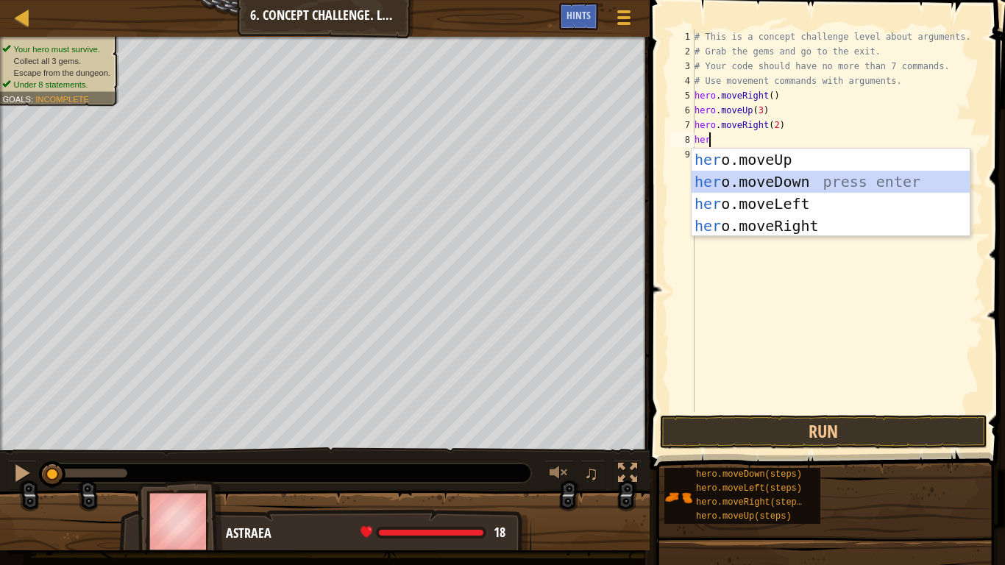
click at [782, 184] on div "her o.moveUp press enter her o.moveDown press enter her o.moveLeft press enter …" at bounding box center [830, 215] width 278 height 132
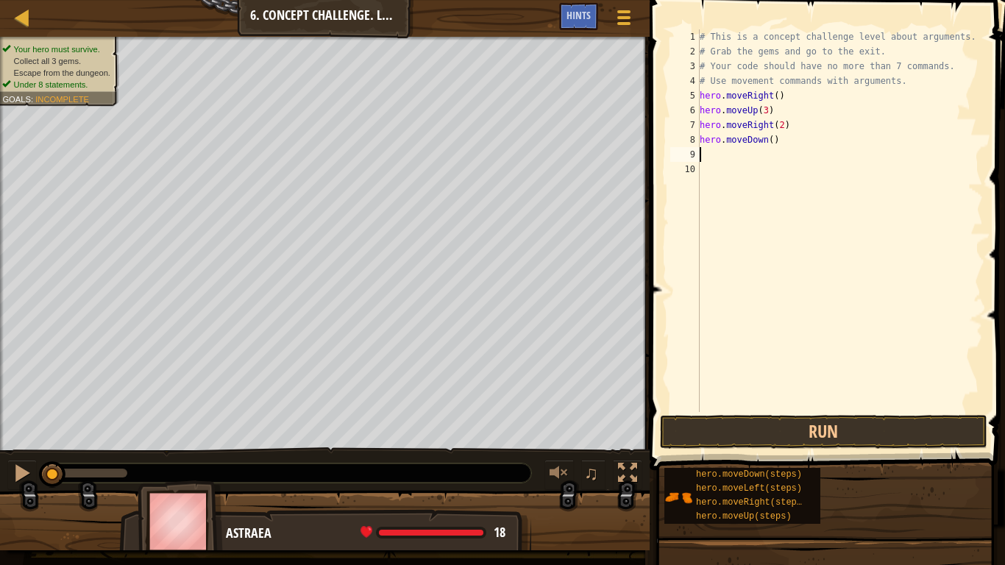
click at [767, 138] on div "# This is a concept challenge level about arguments. # Grab the gems and go to …" at bounding box center [839, 235] width 287 height 412
type textarea "hero.moveDown(3)"
click at [709, 153] on div "# This is a concept challenge level about arguments. # Grab the gems and go to …" at bounding box center [839, 235] width 287 height 412
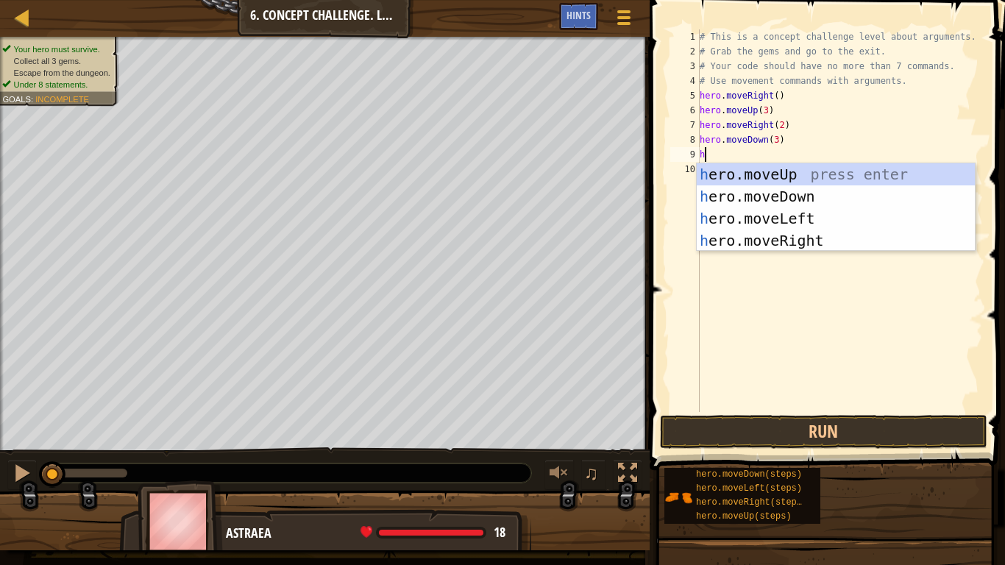
type textarea "he"
click at [797, 231] on div "he ro.moveUp press enter he ro.moveDown press enter he ro.moveLeft press enter …" at bounding box center [835, 229] width 278 height 132
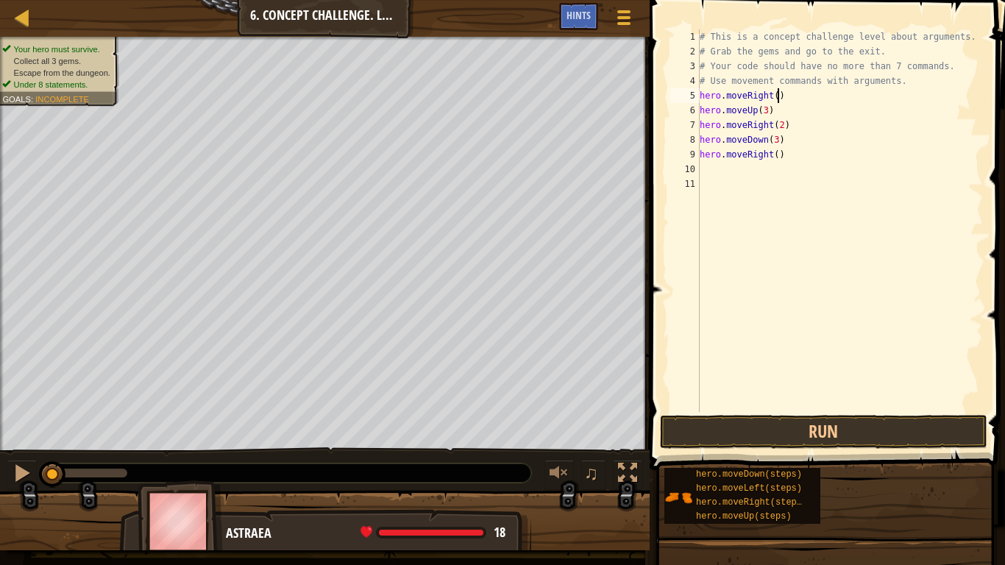
click at [779, 97] on div "# This is a concept challenge level about arguments. # Grab the gems and go to …" at bounding box center [839, 235] width 287 height 412
click at [776, 112] on div "# This is a concept challenge level about arguments. # Grab the gems and go to …" at bounding box center [839, 235] width 287 height 412
click at [788, 132] on div "# This is a concept challenge level about arguments. # Grab the gems and go to …" at bounding box center [839, 235] width 287 height 412
click at [782, 124] on div "# This is a concept challenge level about arguments. # Grab the gems and go to …" at bounding box center [839, 235] width 287 height 412
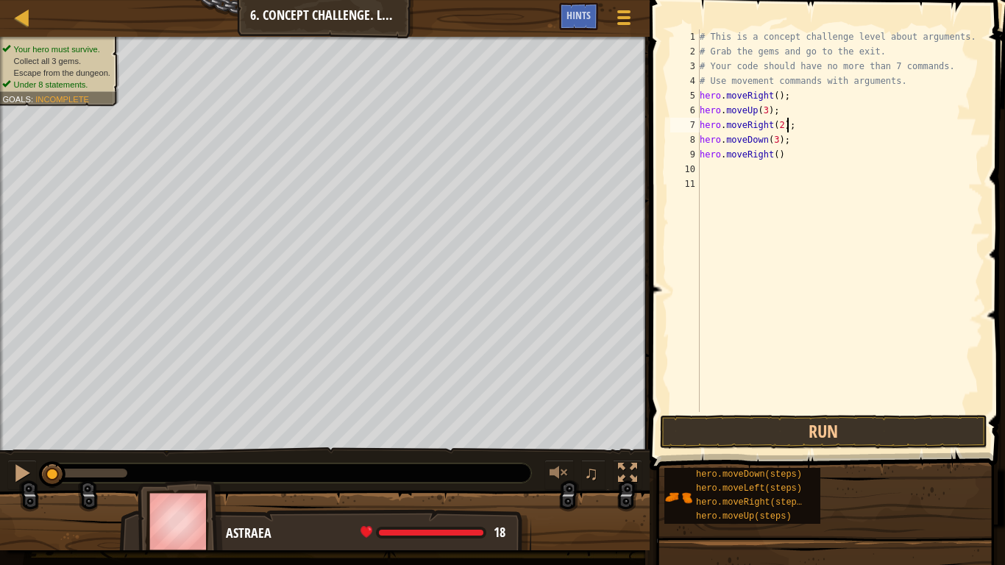
type textarea "hero.moveRight(2);;"
click at [777, 158] on div "# This is a concept challenge level about arguments. # Grab the gems and go to …" at bounding box center [839, 235] width 287 height 412
click at [702, 173] on div "# This is a concept challenge level about arguments. # Grab the gems and go to …" at bounding box center [839, 235] width 287 height 412
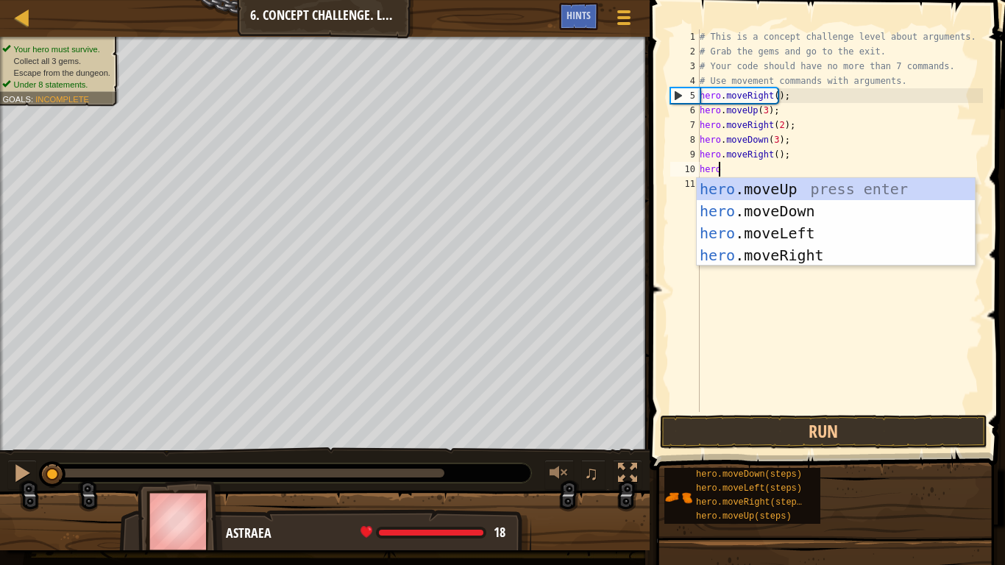
scroll to position [7, 1]
type textarea "hero.m"
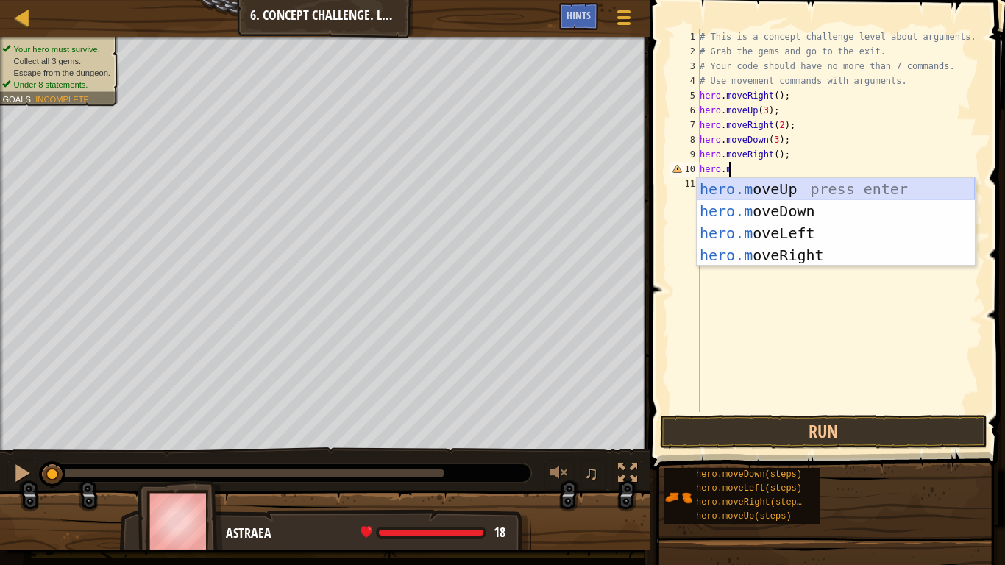
click at [733, 185] on div "hero.m oveUp press enter hero.m oveDown press enter hero.m oveLeft press enter …" at bounding box center [835, 244] width 278 height 132
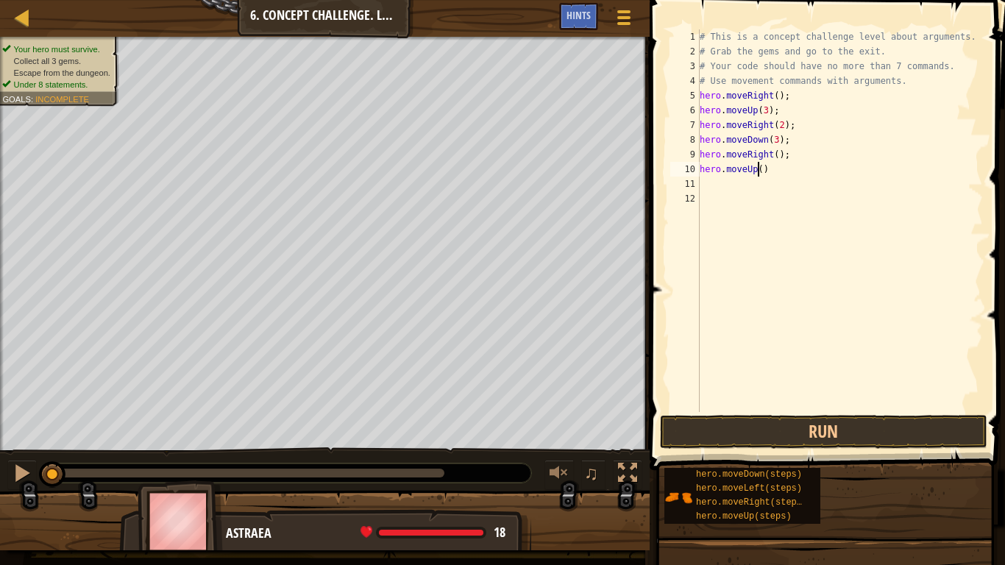
click at [759, 168] on div "# This is a concept challenge level about arguments. # Grab the gems and go to …" at bounding box center [839, 235] width 287 height 412
click at [765, 172] on div "# This is a concept challenge level about arguments. # Grab the gems and go to …" at bounding box center [839, 235] width 287 height 412
click at [757, 443] on button "Run" at bounding box center [823, 432] width 327 height 34
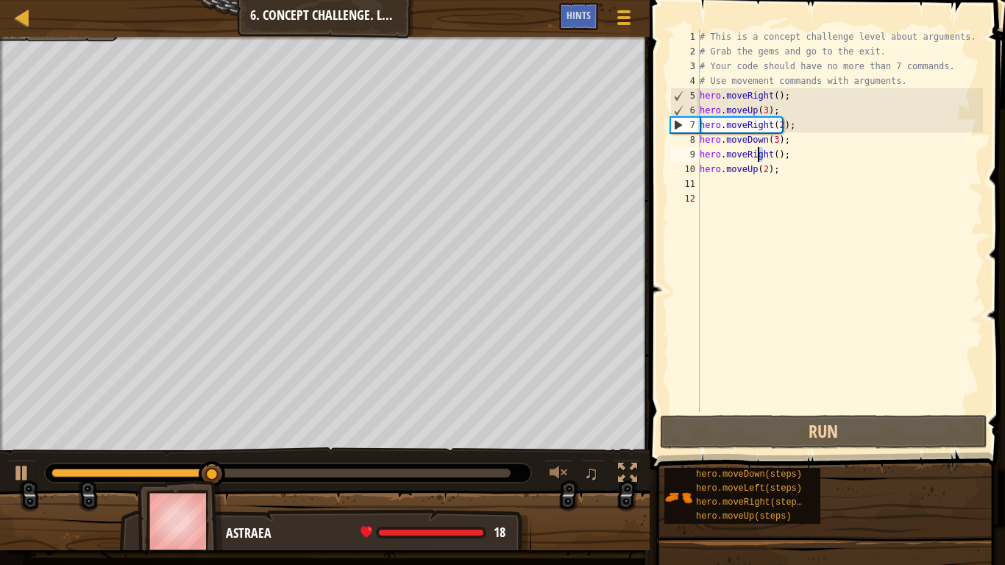
click at [759, 154] on div "# This is a concept challenge level about arguments. # Grab the gems and go to …" at bounding box center [839, 235] width 287 height 412
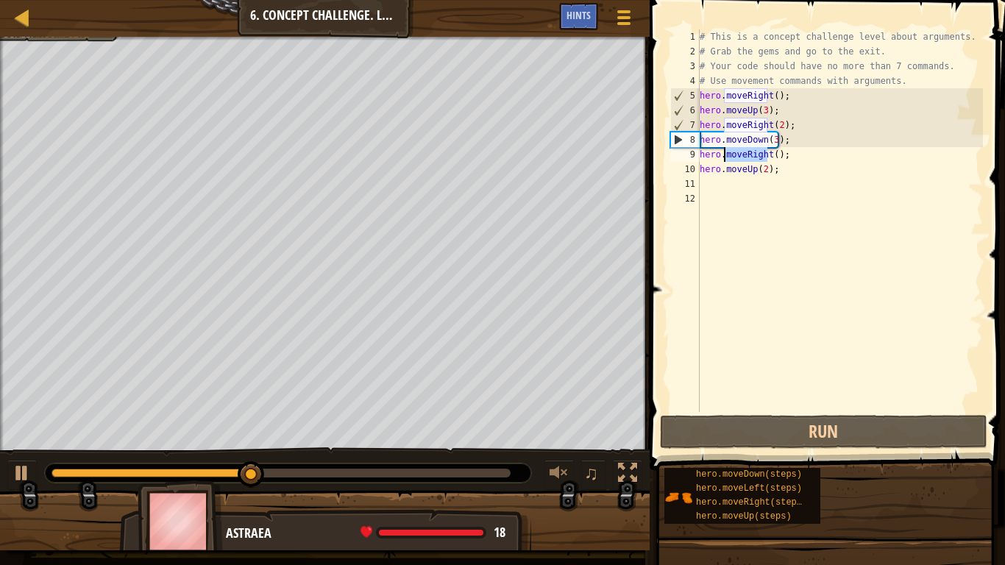
drag, startPoint x: 766, startPoint y: 153, endPoint x: 724, endPoint y: 150, distance: 41.3
click at [724, 150] on div "# This is a concept challenge level about arguments. # Grab the gems and go to …" at bounding box center [839, 235] width 287 height 412
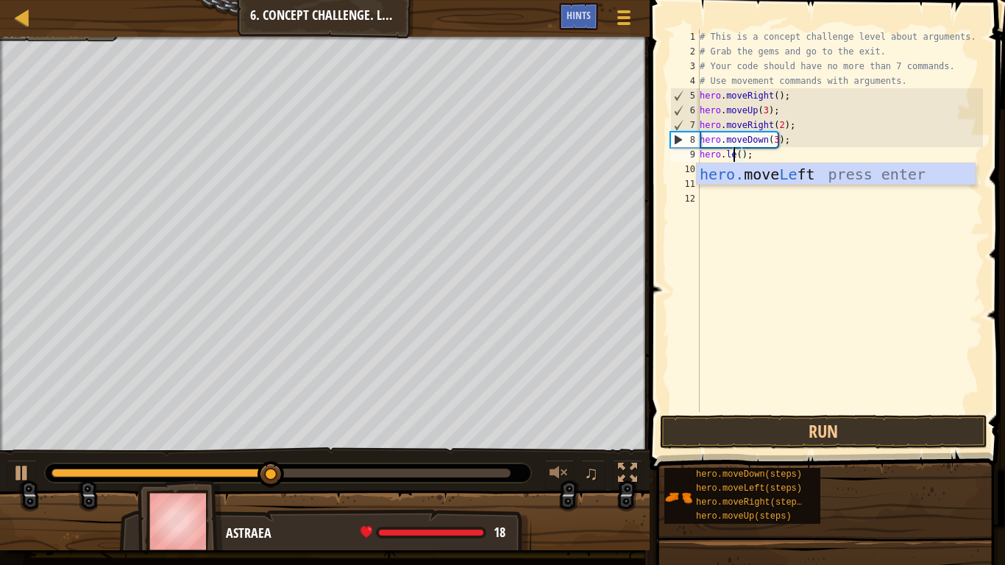
scroll to position [7, 4]
click at [751, 171] on div "hero. move Left press enter" at bounding box center [835, 196] width 278 height 66
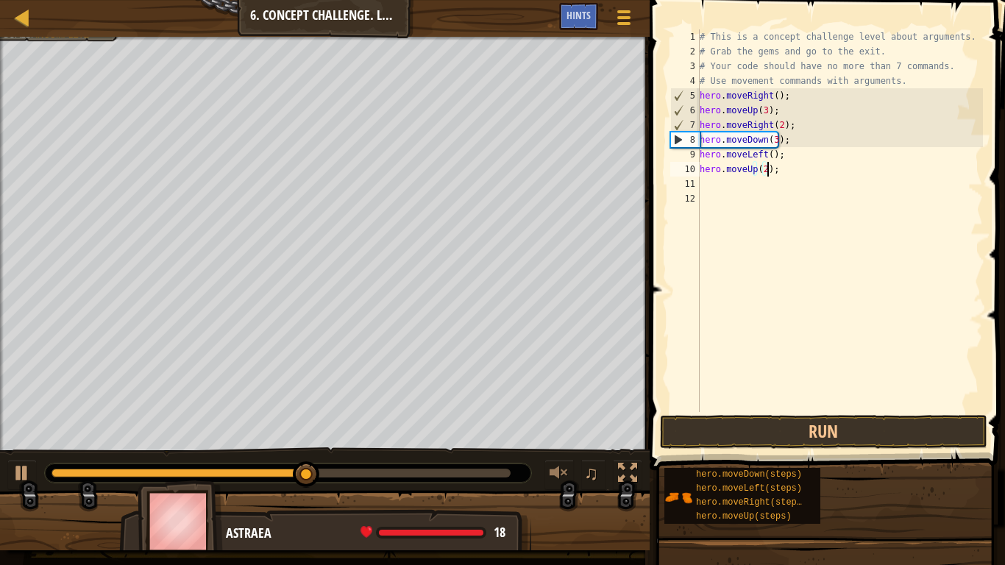
click at [768, 169] on div "# This is a concept challenge level about arguments. # Grab the gems and go to …" at bounding box center [839, 235] width 287 height 412
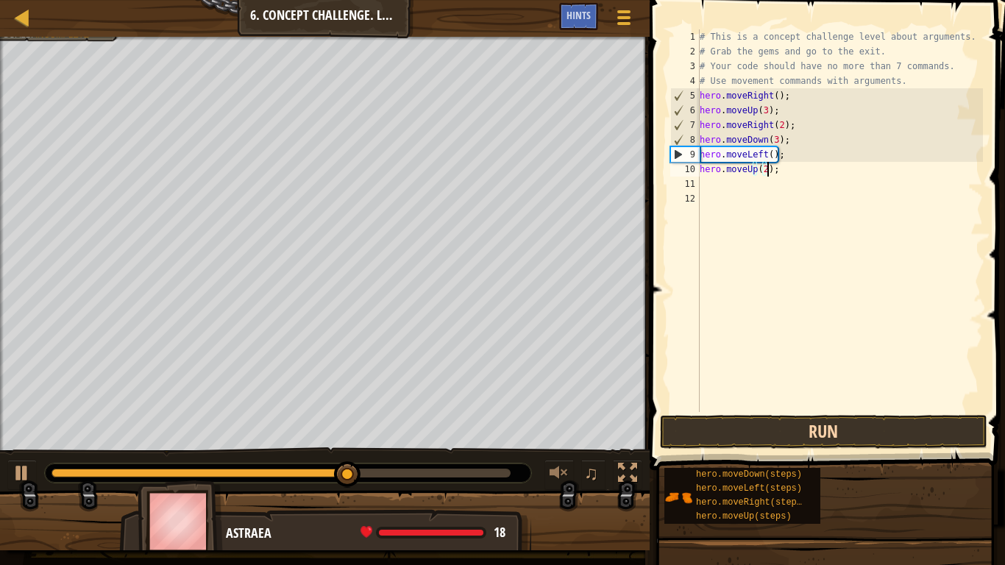
type textarea "hero.moveUp(2);"
click at [742, 417] on button "Run" at bounding box center [823, 432] width 327 height 34
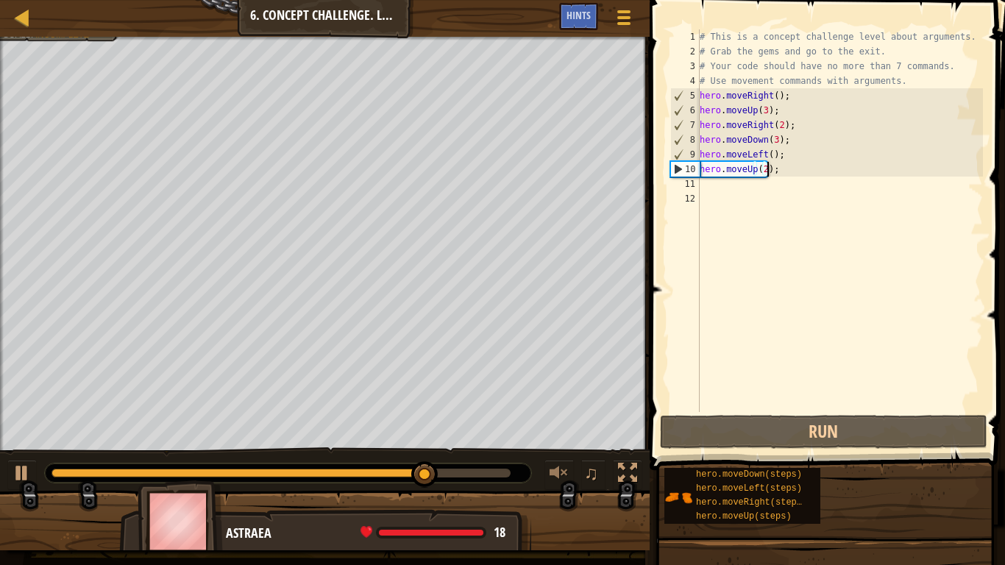
click at [709, 179] on div "# This is a concept challenge level about arguments. # Grab the gems and go to …" at bounding box center [839, 235] width 287 height 412
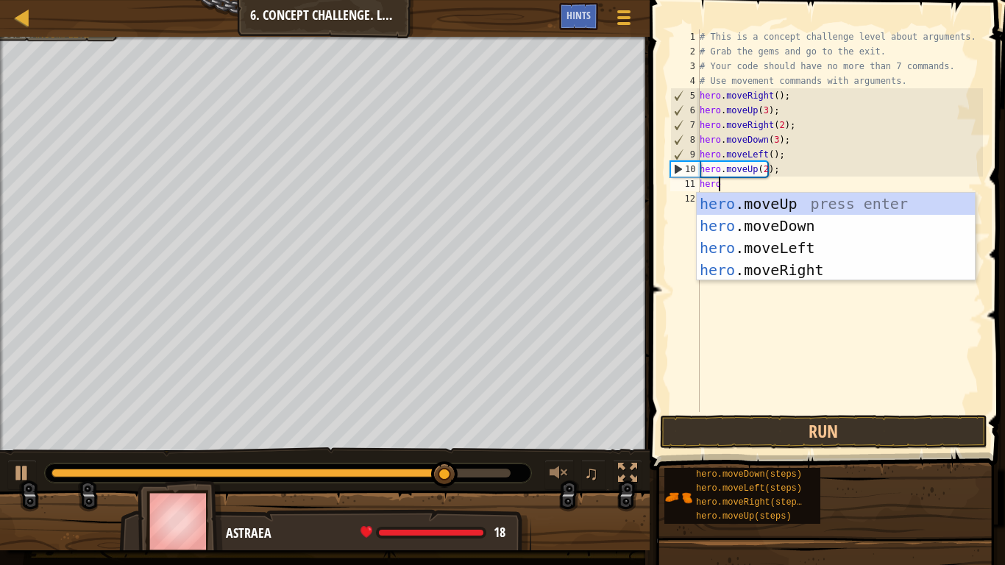
type textarea "hero."
click at [791, 268] on div "hero. moveUp press enter hero. moveDown press enter hero. moveLeft press enter …" at bounding box center [835, 259] width 278 height 132
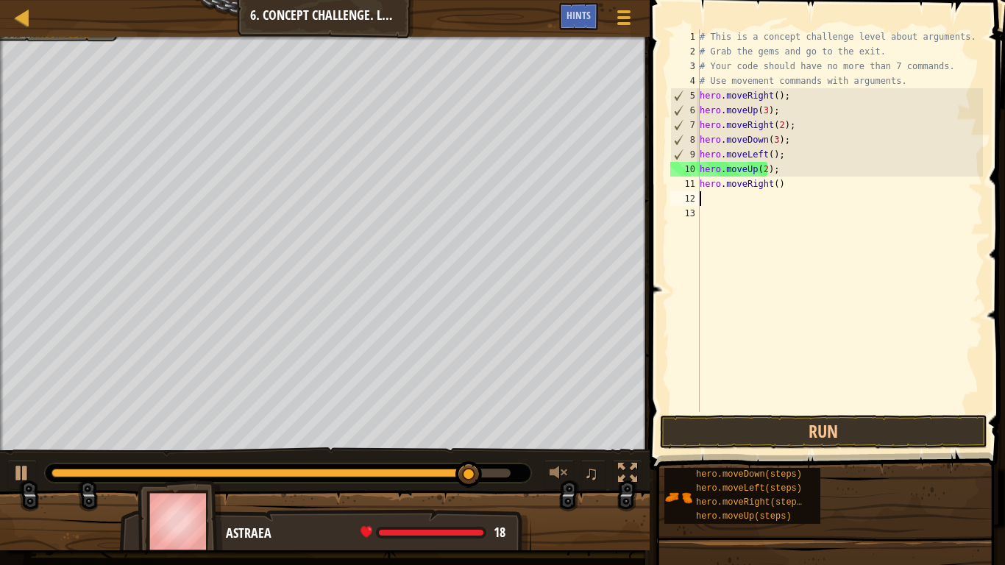
scroll to position [7, 0]
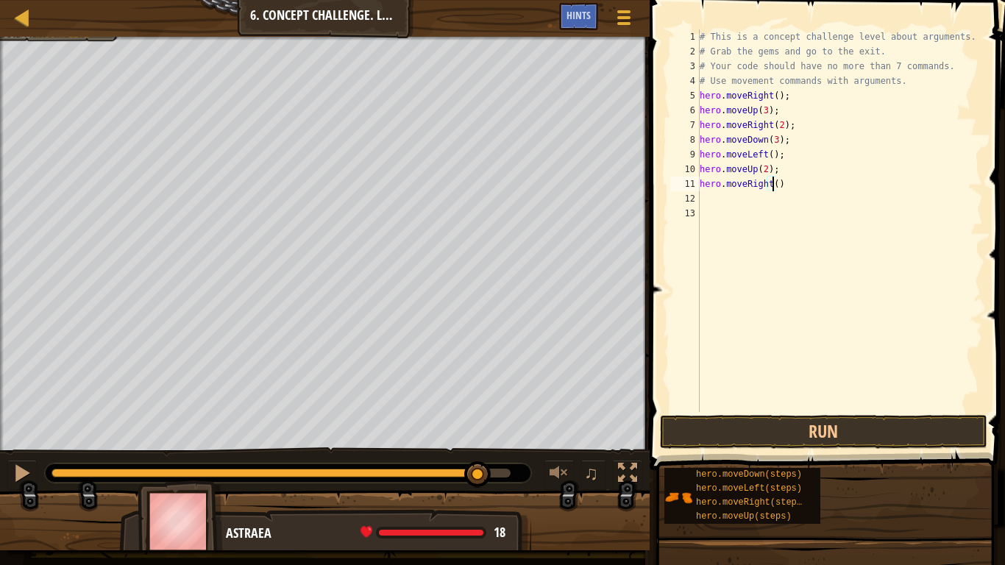
click at [771, 184] on div "# This is a concept challenge level about arguments. # Grab the gems and go to …" at bounding box center [839, 235] width 287 height 412
click at [780, 185] on div "# This is a concept challenge level about arguments. # Grab the gems and go to …" at bounding box center [839, 235] width 287 height 412
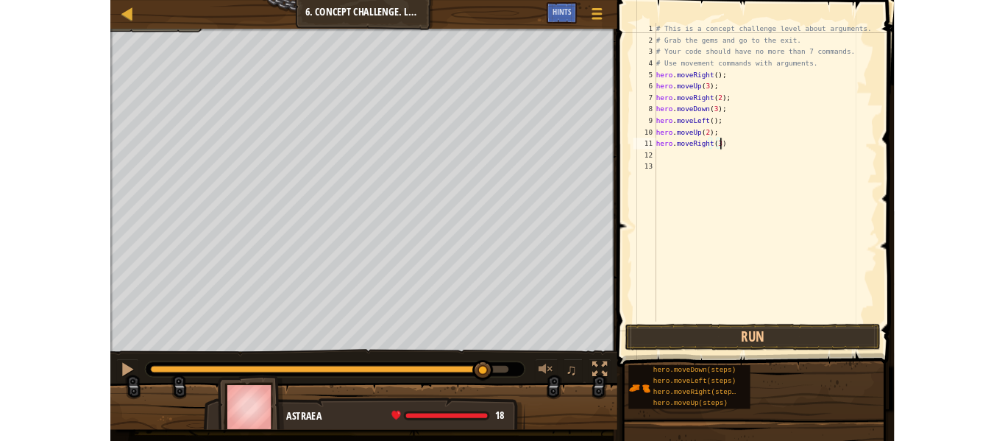
scroll to position [7, 7]
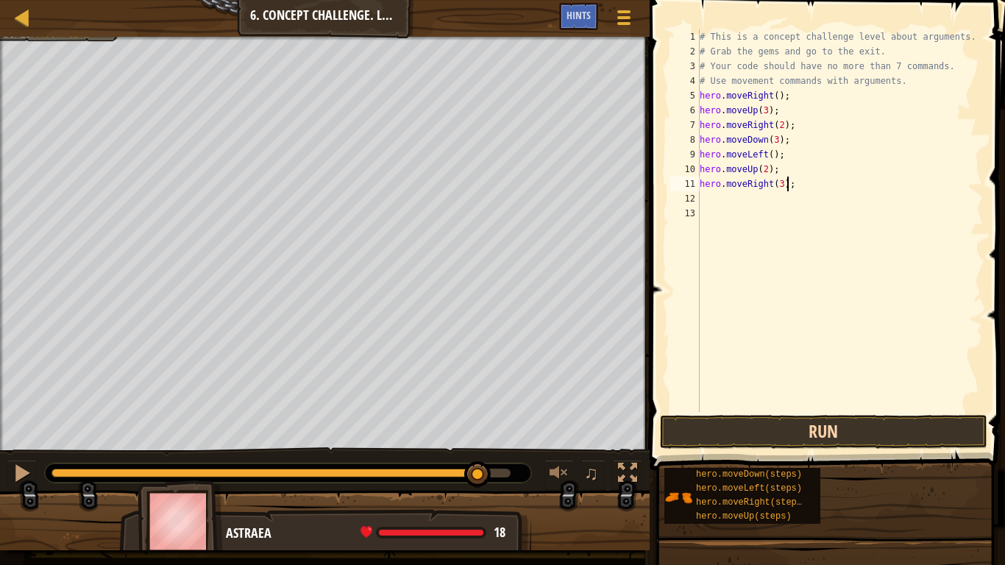
type textarea "hero.moveRight(3);"
click at [724, 436] on button "Run" at bounding box center [823, 432] width 327 height 34
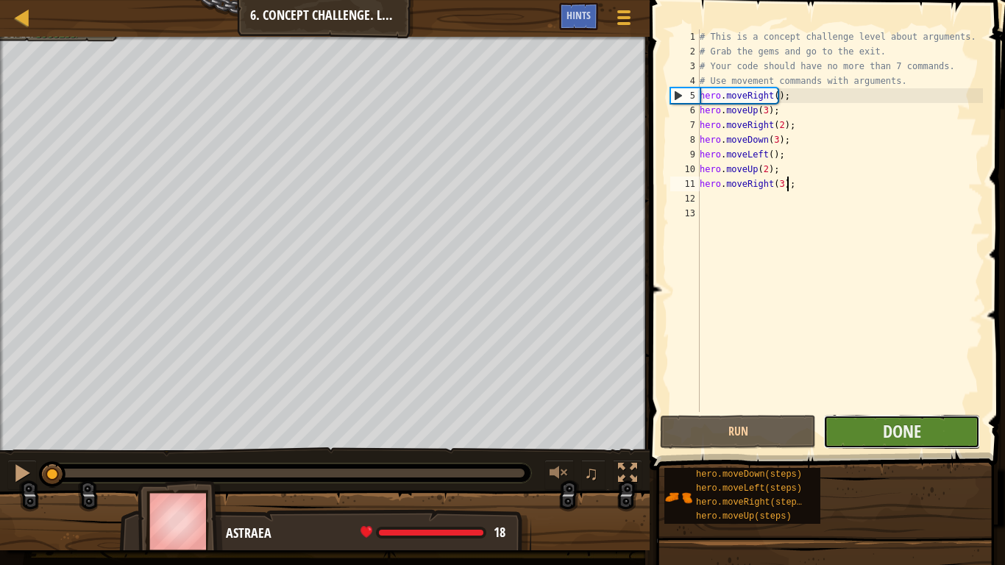
click at [945, 445] on button "Done" at bounding box center [901, 432] width 156 height 34
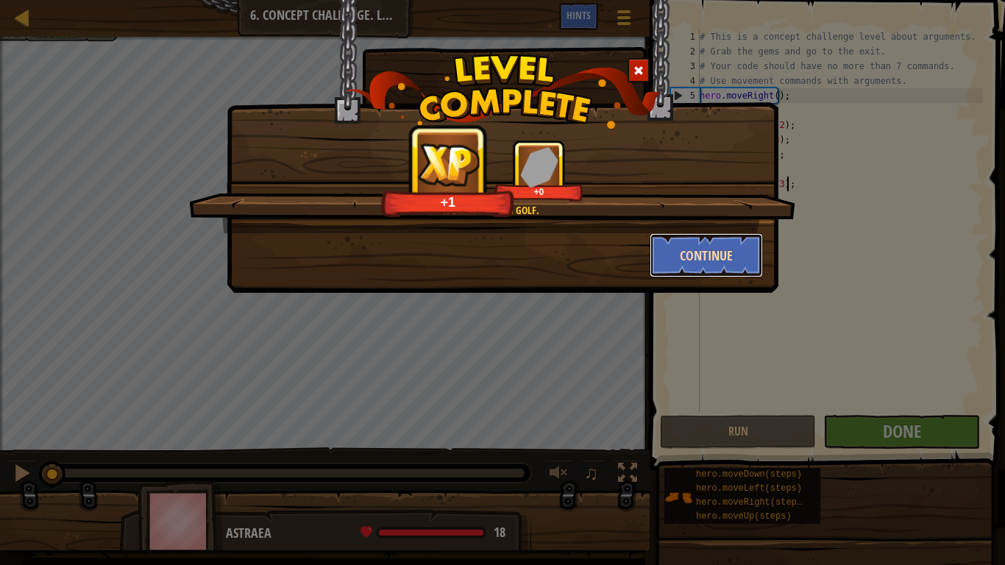
click at [722, 257] on button "Continue" at bounding box center [706, 255] width 114 height 44
